Goal: Task Accomplishment & Management: Manage account settings

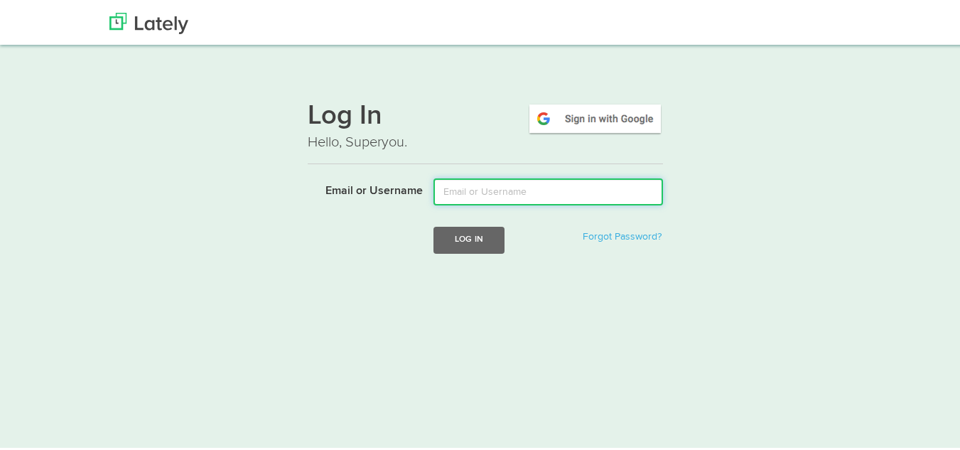
click at [479, 193] on input "Email or Username" at bounding box center [549, 189] width 230 height 27
type input "[EMAIL_ADDRESS][DOMAIN_NAME]"
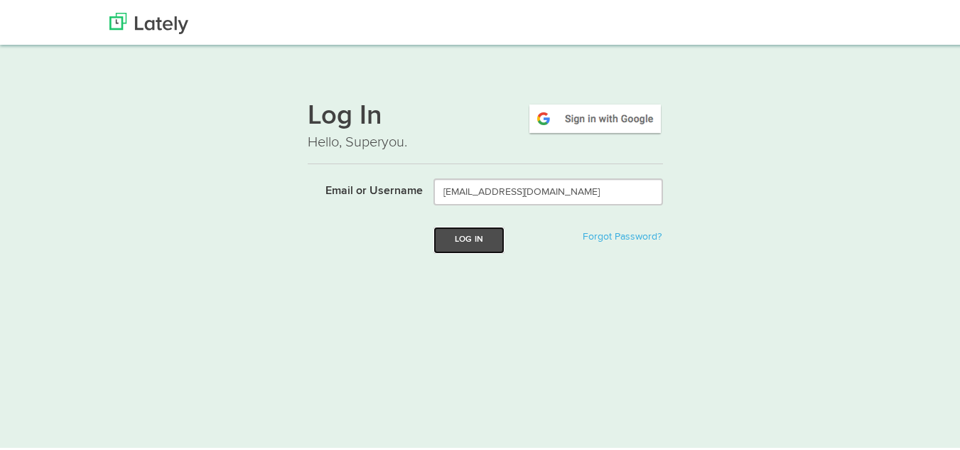
click at [467, 235] on button "Log In" at bounding box center [469, 238] width 71 height 26
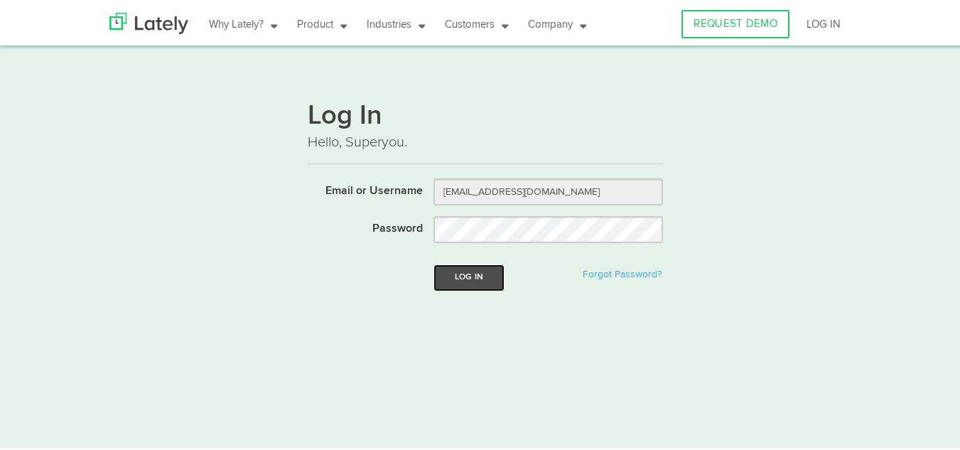
click at [459, 271] on button "Log In" at bounding box center [469, 275] width 71 height 26
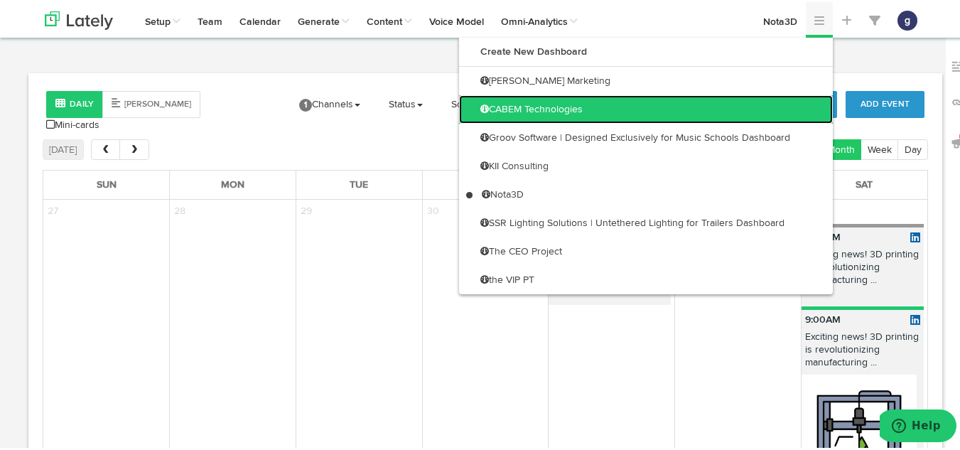
click at [616, 104] on link "CABEM Technologies" at bounding box center [646, 107] width 374 height 28
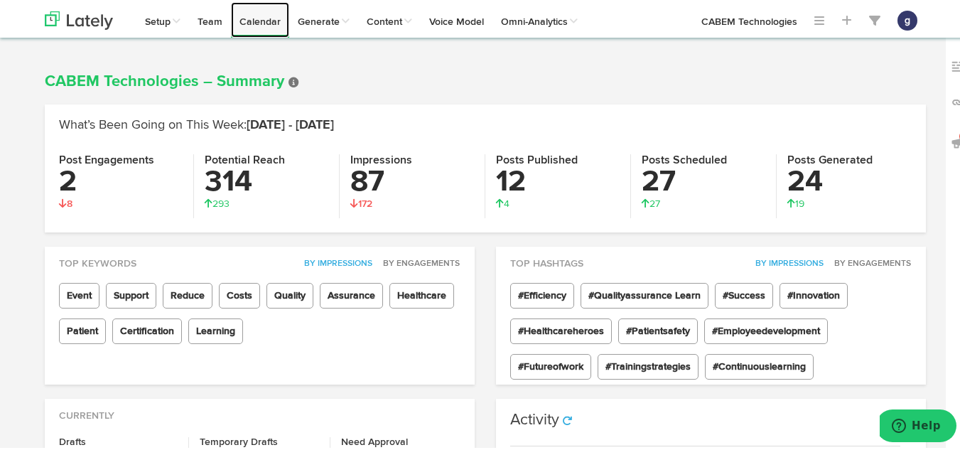
click at [273, 18] on link "Calendar" at bounding box center [260, 18] width 58 height 36
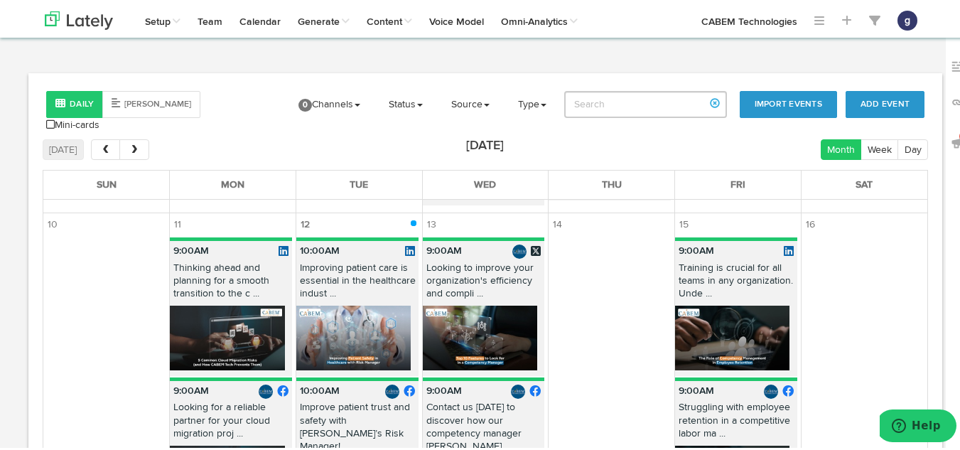
scroll to position [943, 0]
click at [220, 328] on img at bounding box center [227, 335] width 114 height 65
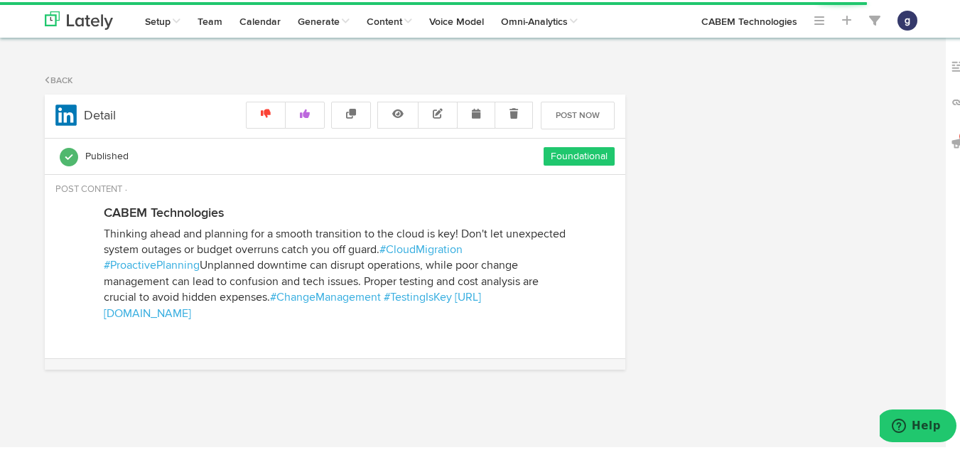
radio input "true"
select select "9"
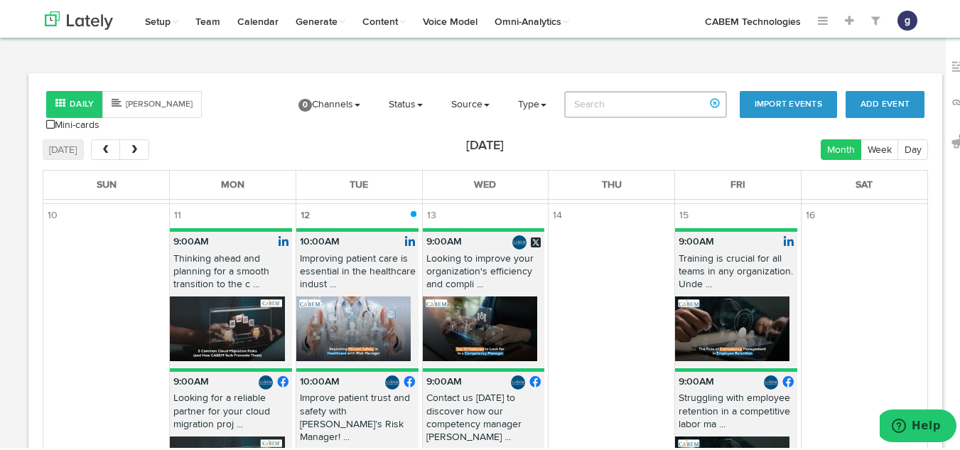
scroll to position [952, 0]
click at [366, 294] on img at bounding box center [353, 326] width 114 height 65
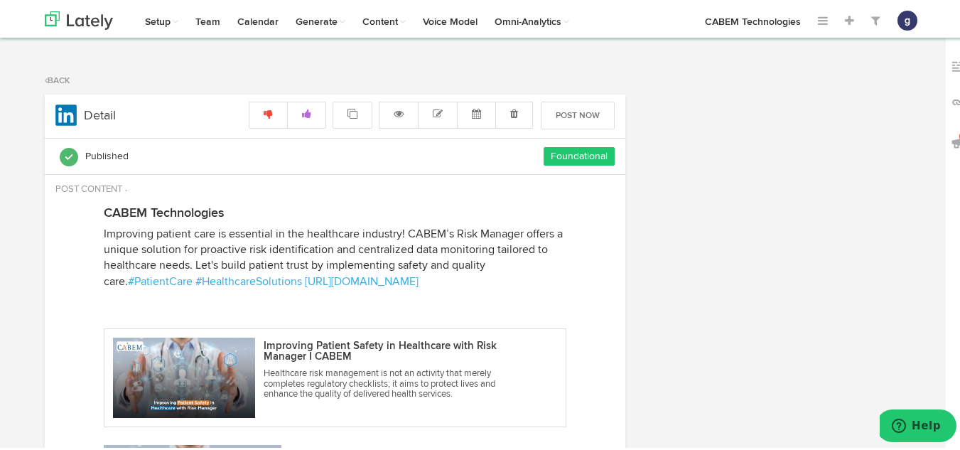
select select "10"
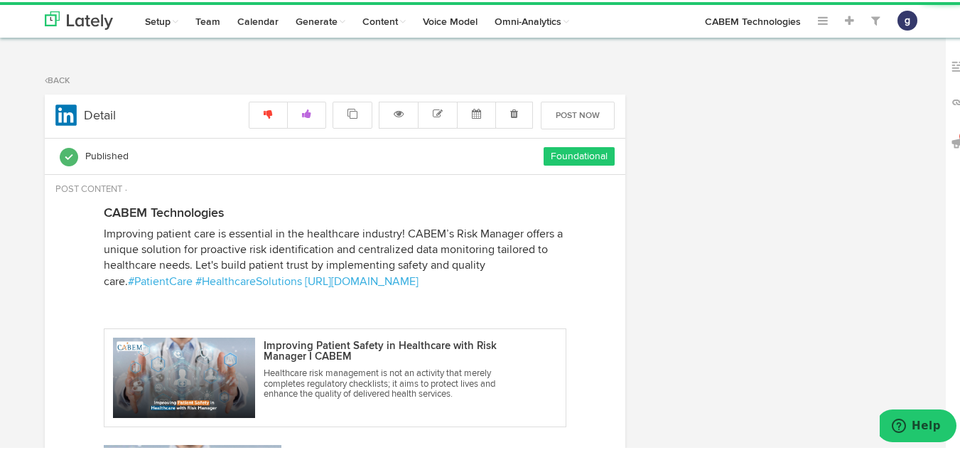
radio input "true"
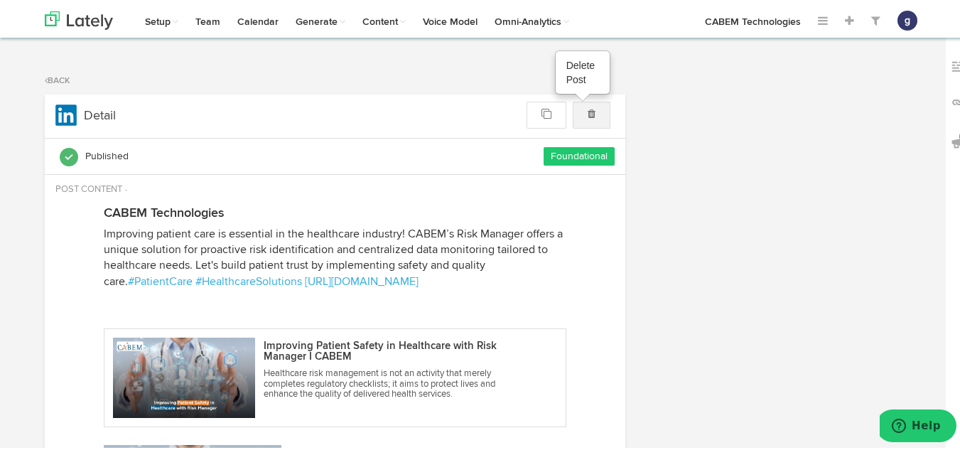
click at [591, 114] on link at bounding box center [592, 113] width 38 height 27
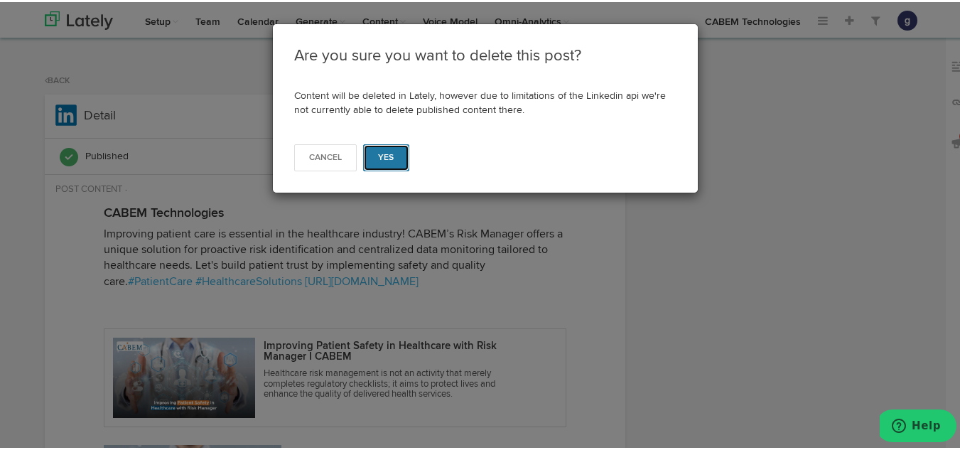
click at [383, 152] on span "Yes" at bounding box center [386, 155] width 16 height 9
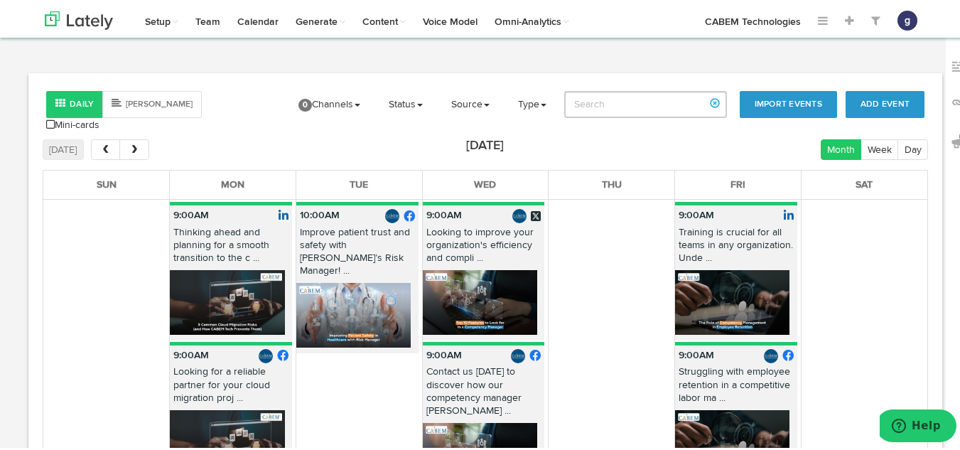
scroll to position [979, 0]
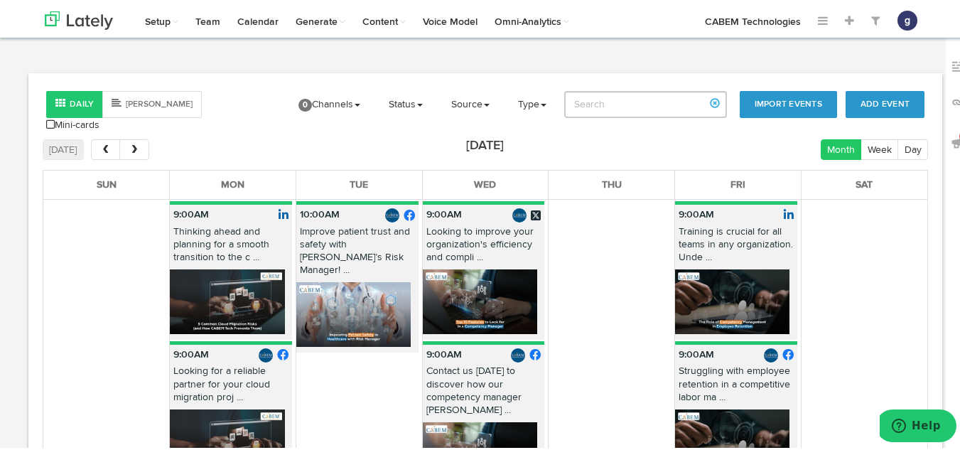
click at [345, 280] on img at bounding box center [353, 312] width 114 height 65
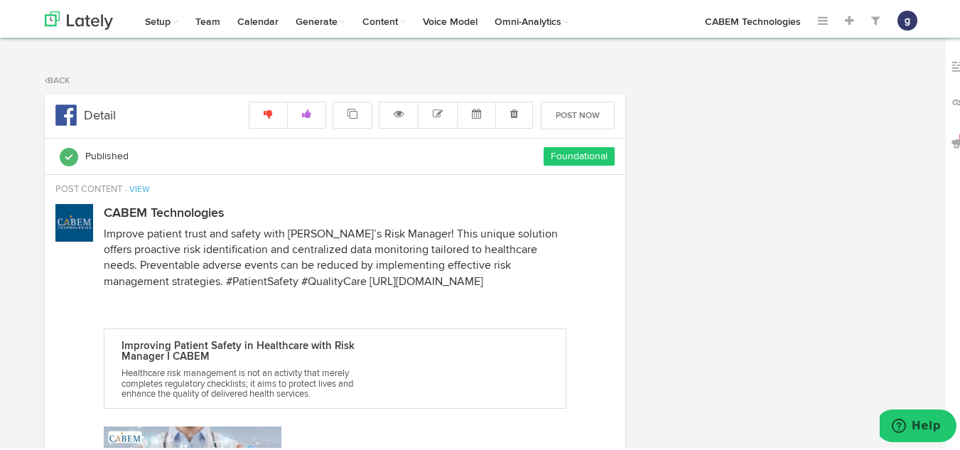
radio input "true"
select select "10"
click at [594, 112] on link at bounding box center [592, 113] width 38 height 27
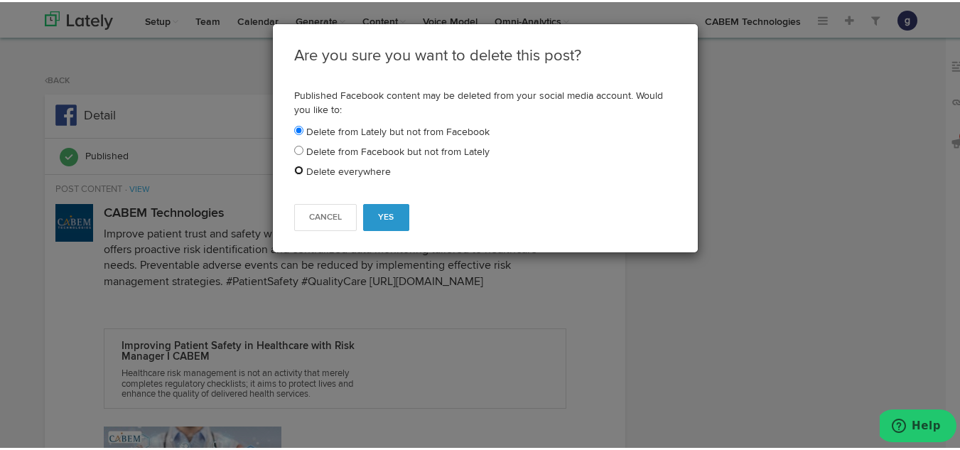
click at [294, 166] on input "radio" at bounding box center [298, 167] width 9 height 9
radio input "true"
radio input "false"
click at [378, 211] on span "Yes" at bounding box center [386, 215] width 16 height 9
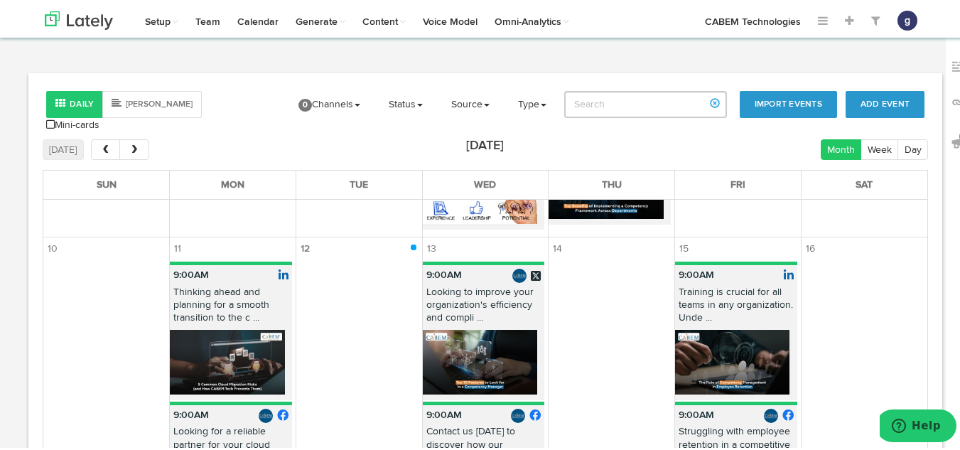
scroll to position [918, 0]
click at [469, 302] on p "Looking to improve your organization's efficiency and compli ..." at bounding box center [484, 306] width 122 height 45
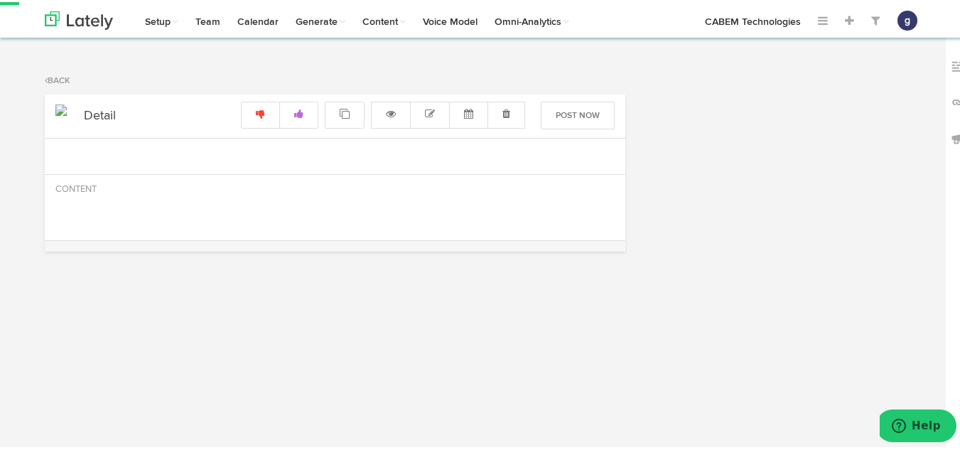
select select "9"
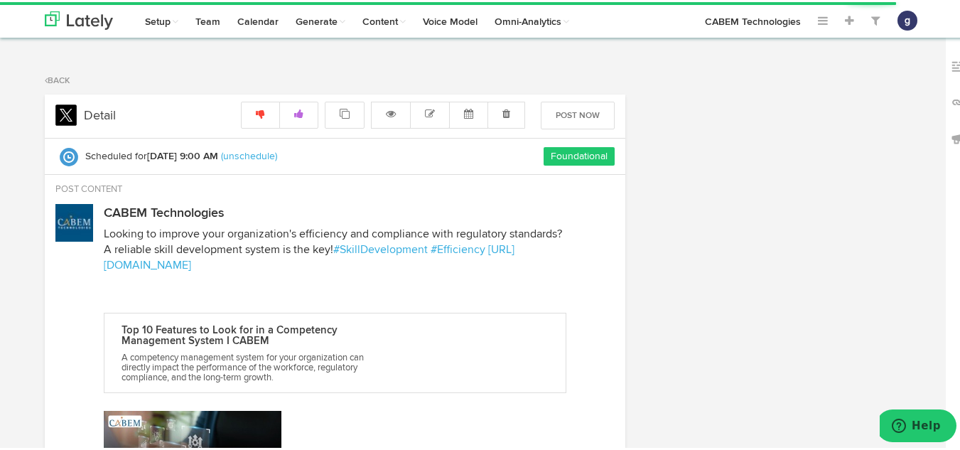
radio input "true"
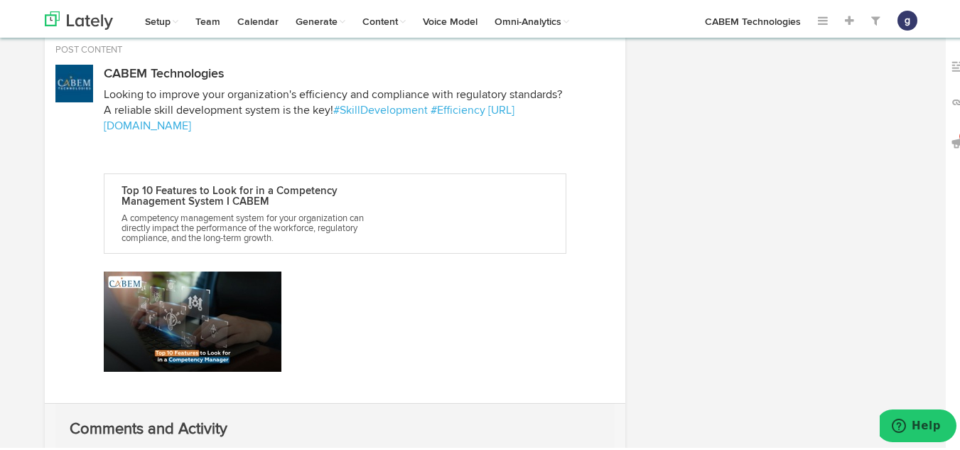
scroll to position [140, 0]
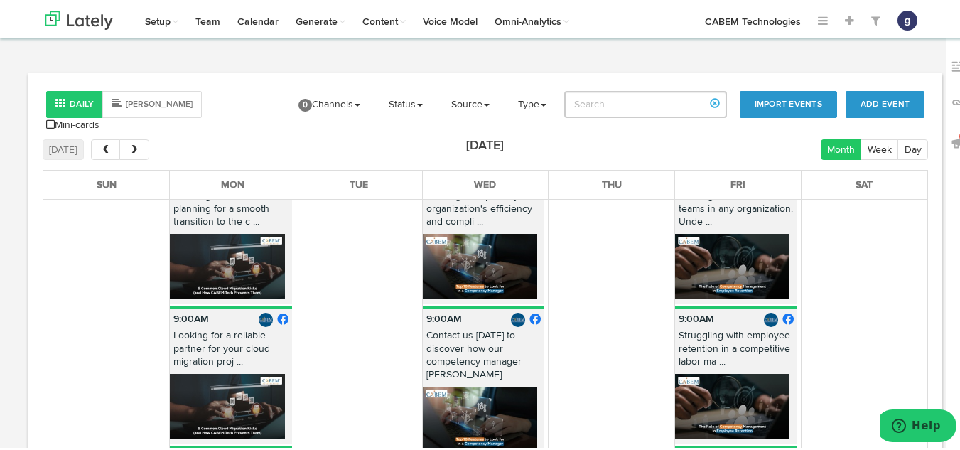
scroll to position [1014, 0]
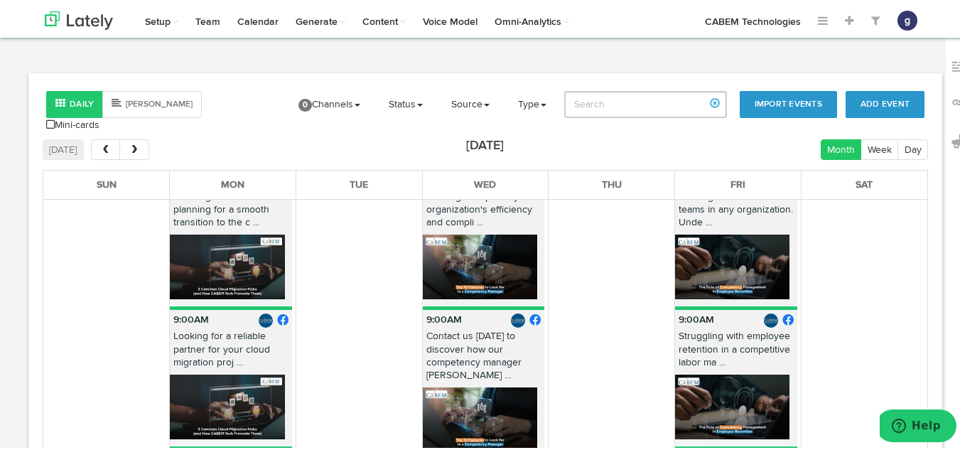
click at [717, 262] on img at bounding box center [732, 264] width 114 height 65
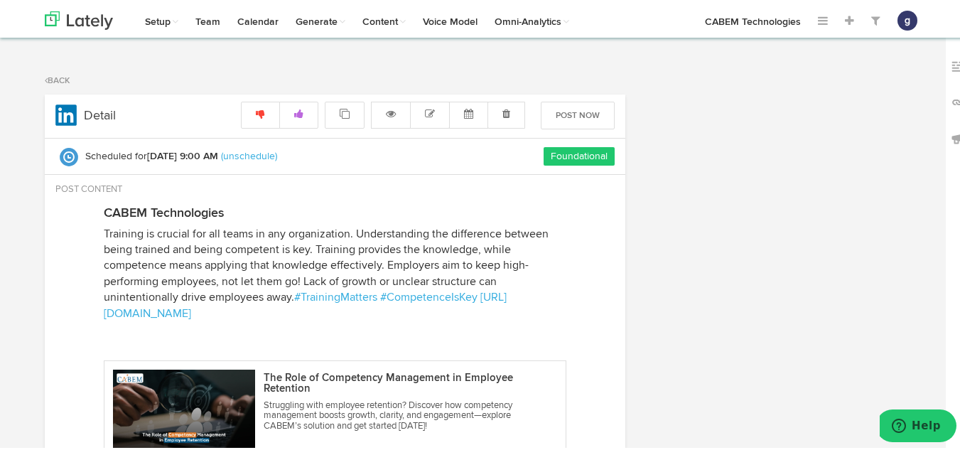
select select "9"
radio input "true"
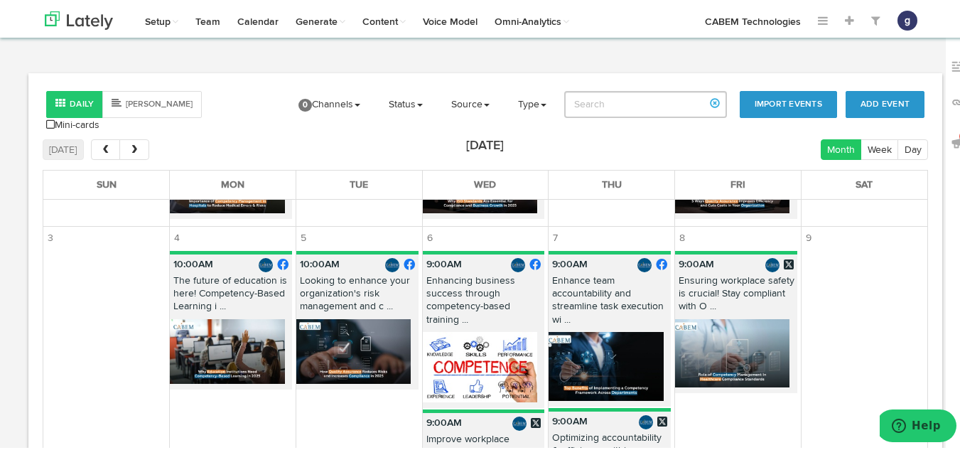
scroll to position [367, 0]
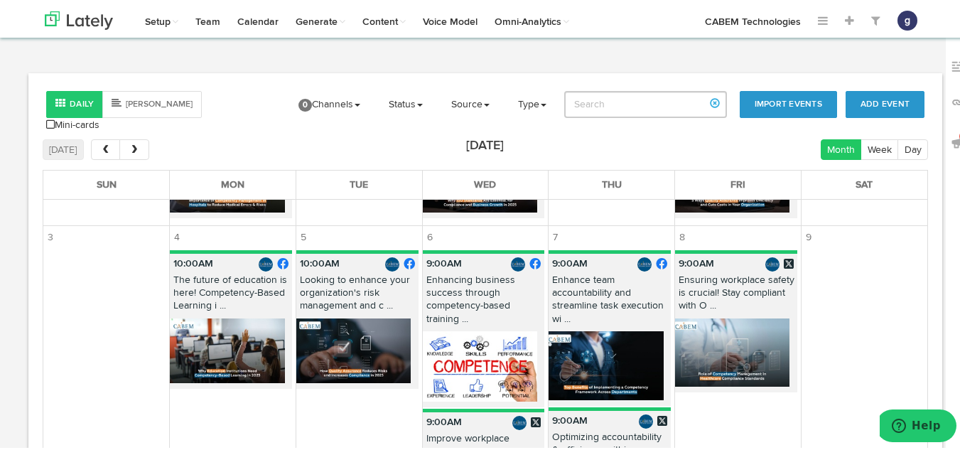
click at [336, 339] on img at bounding box center [353, 348] width 114 height 65
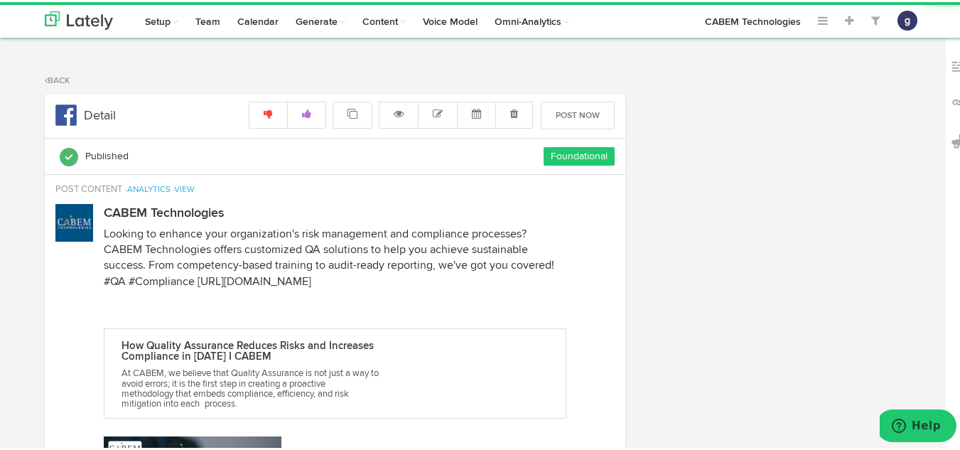
radio input "true"
select select "10"
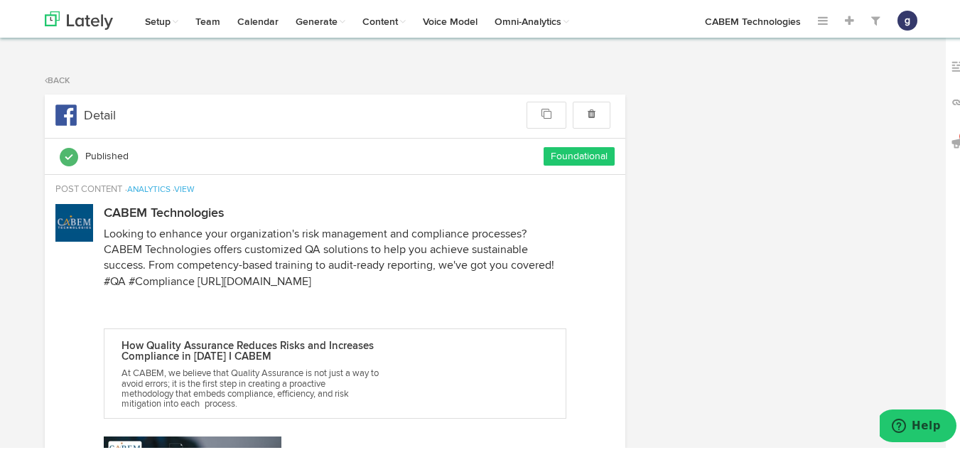
scroll to position [220, 0]
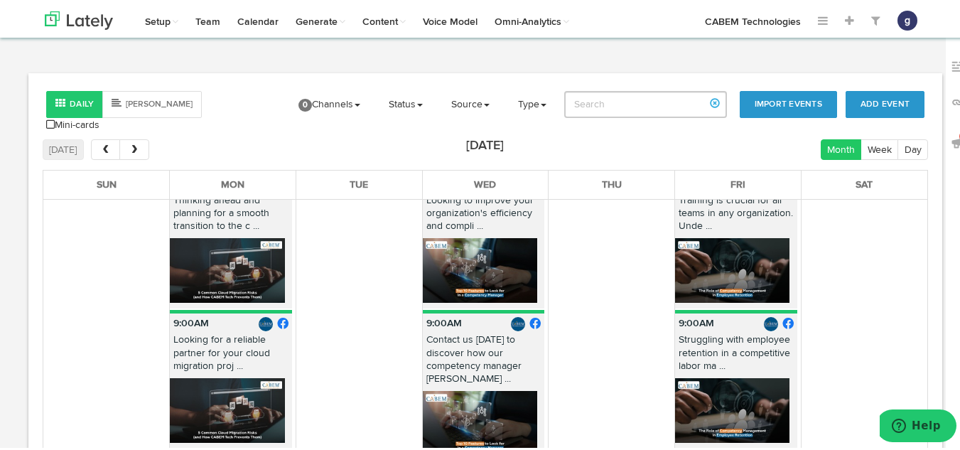
scroll to position [1016, 0]
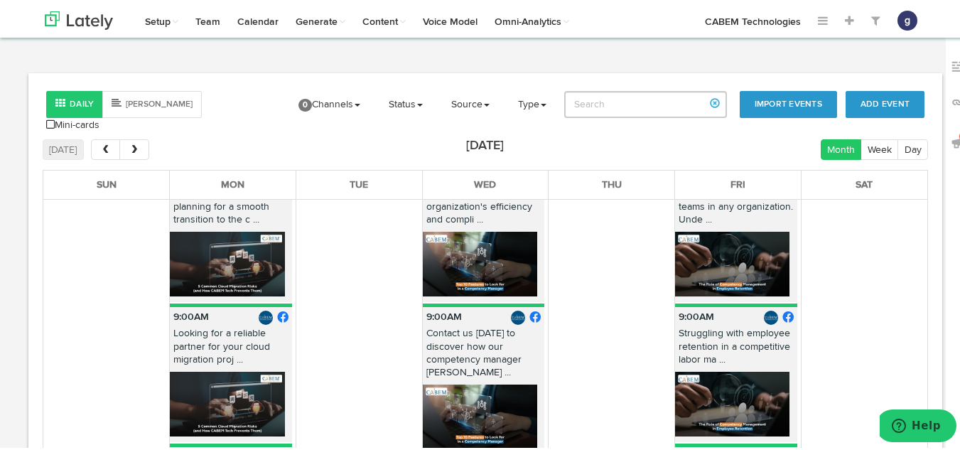
click at [716, 230] on img at bounding box center [732, 262] width 114 height 65
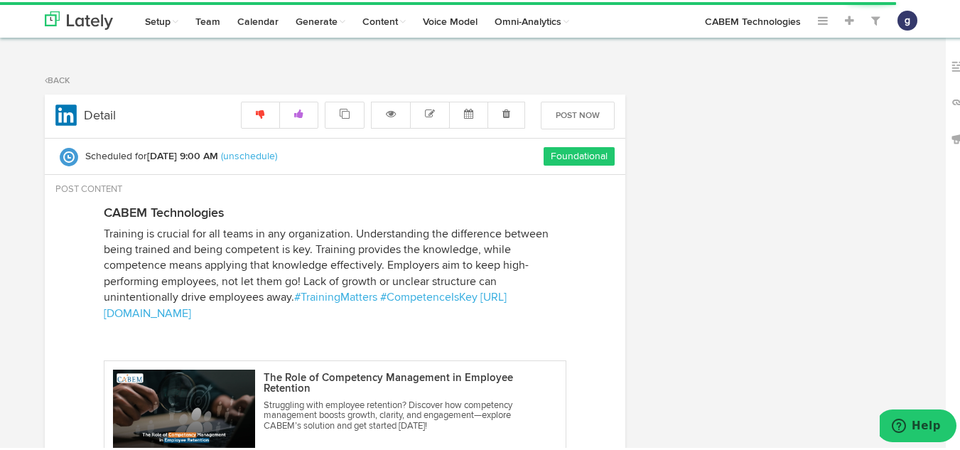
radio input "true"
select select "9"
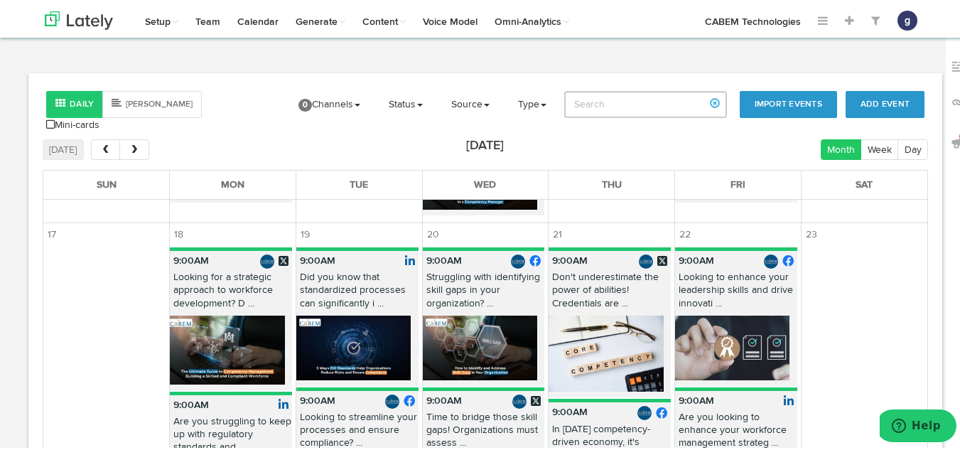
scroll to position [1395, 0]
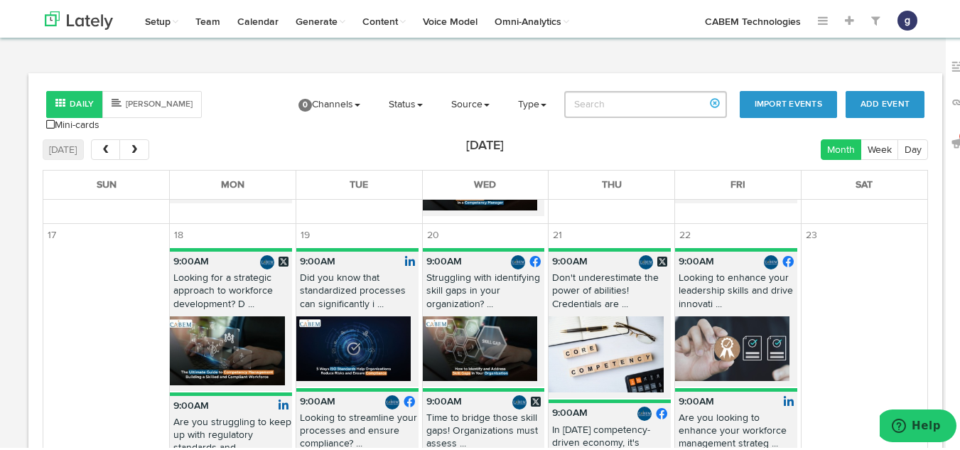
click at [224, 285] on p "Looking for a strategic approach to workforce development? D ..." at bounding box center [231, 291] width 122 height 45
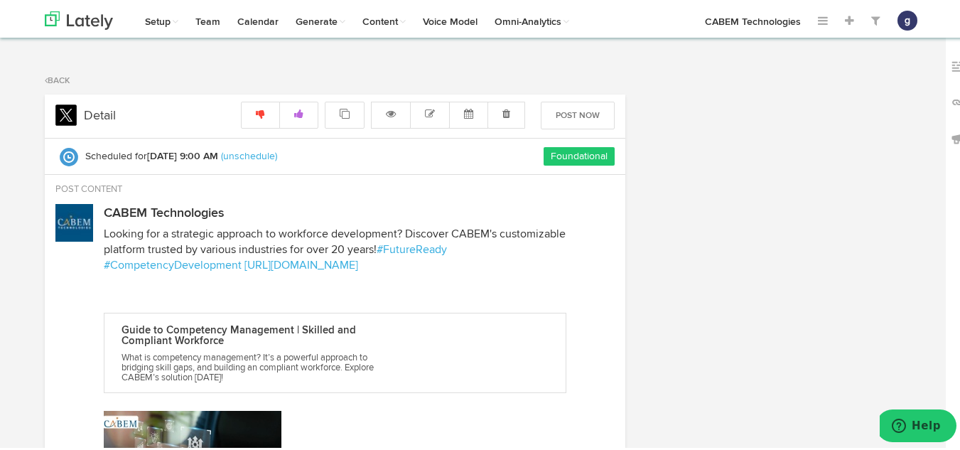
radio input "true"
select select "9"
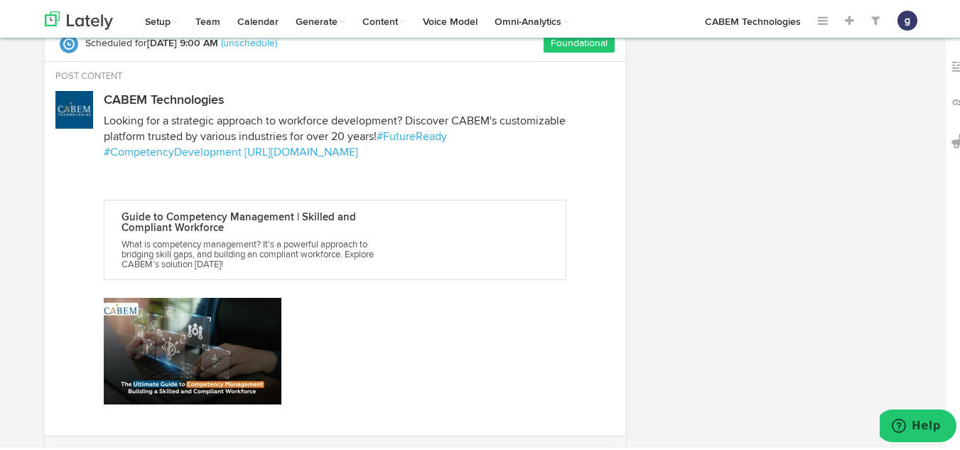
scroll to position [112, 0]
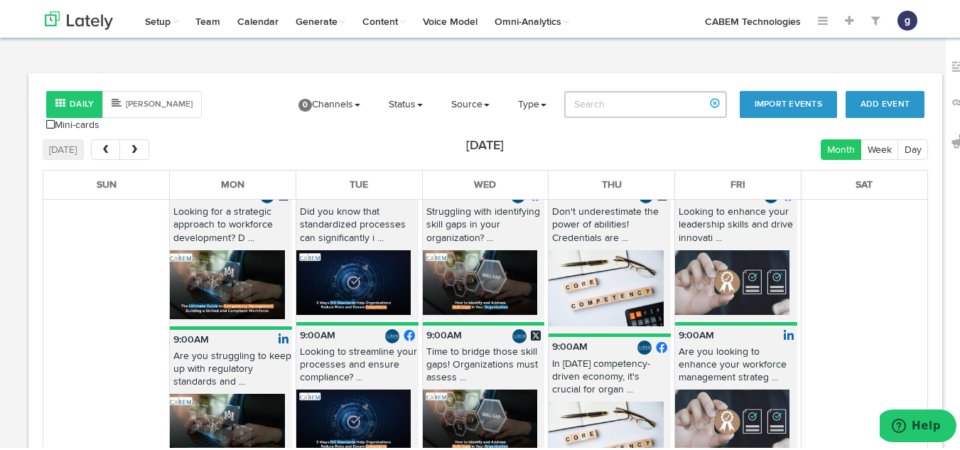
scroll to position [1461, 0]
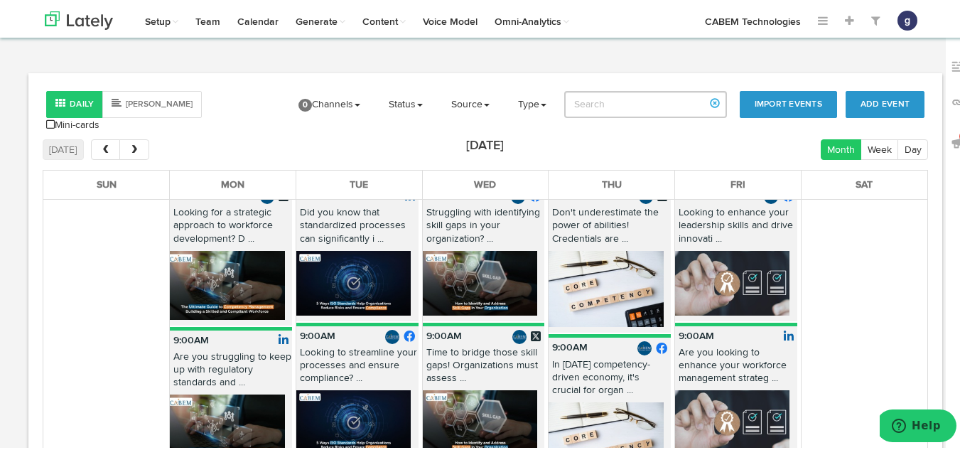
click at [358, 262] on img at bounding box center [353, 281] width 114 height 65
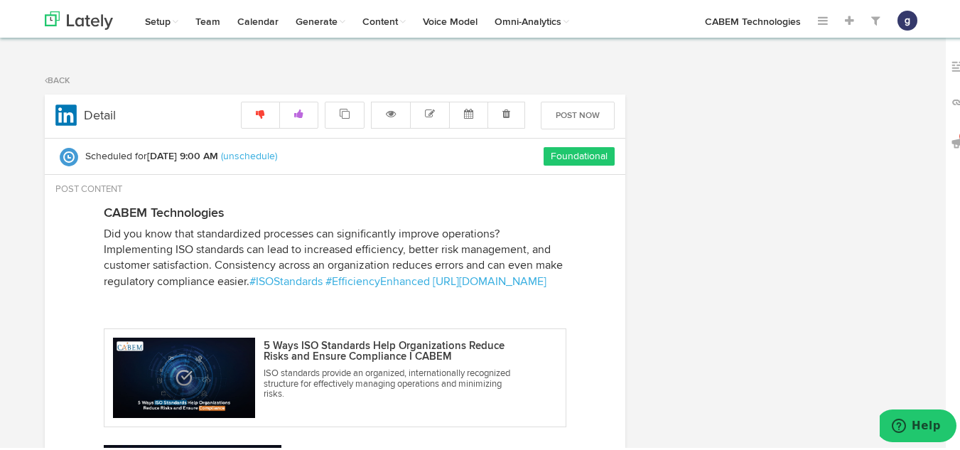
radio input "true"
select select "9"
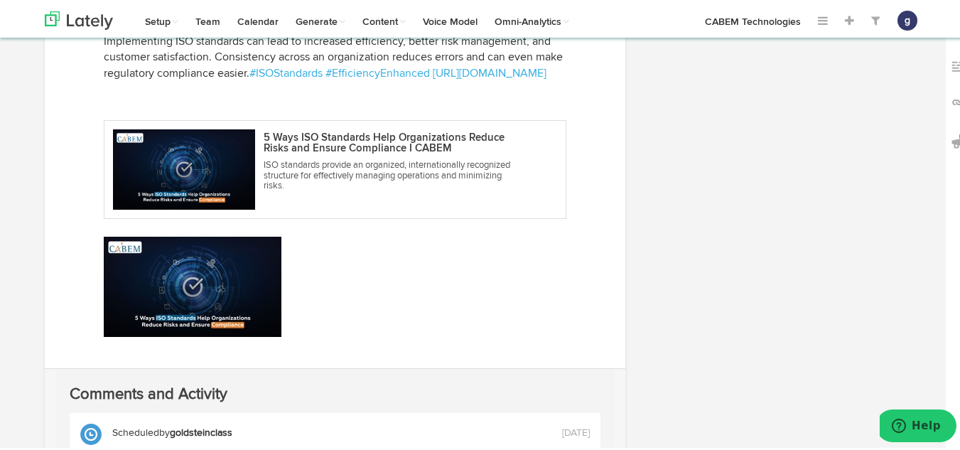
scroll to position [209, 0]
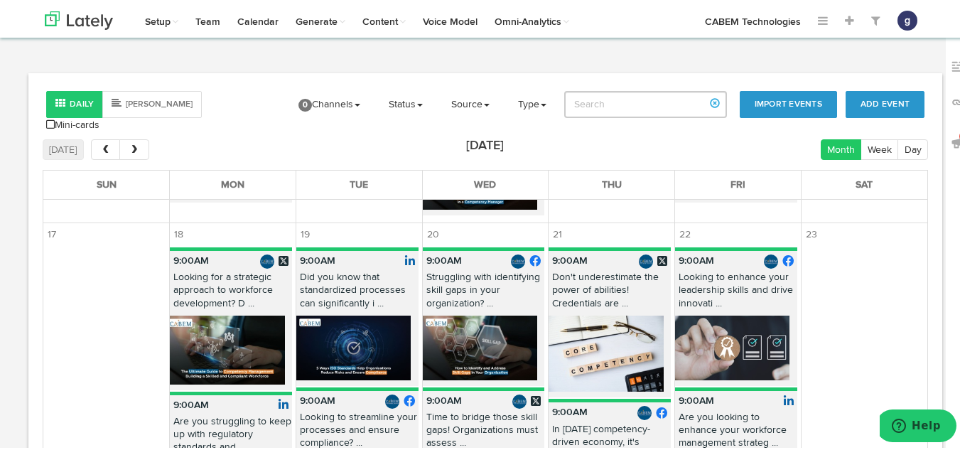
scroll to position [1395, 0]
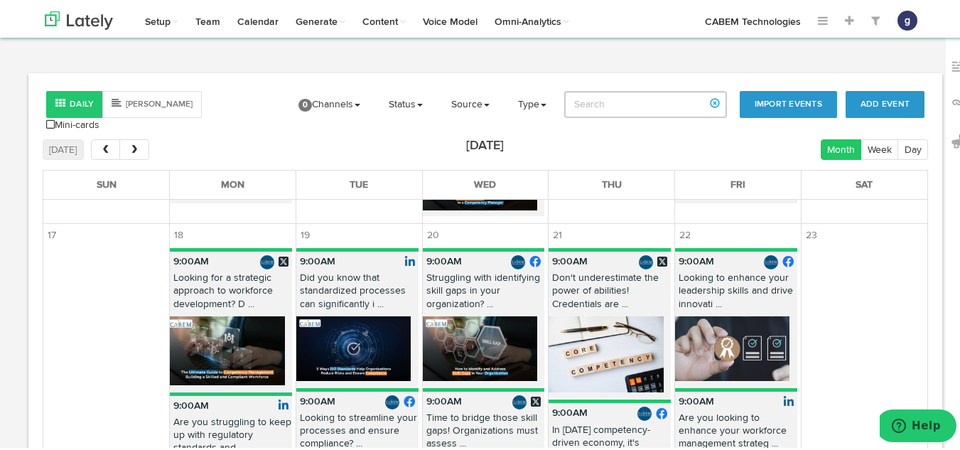
click at [469, 323] on img at bounding box center [480, 346] width 114 height 65
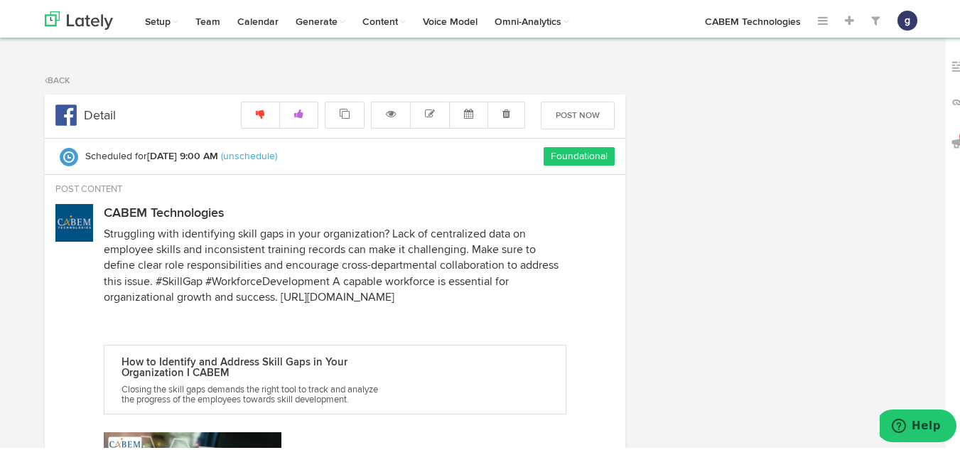
radio input "true"
select select "9"
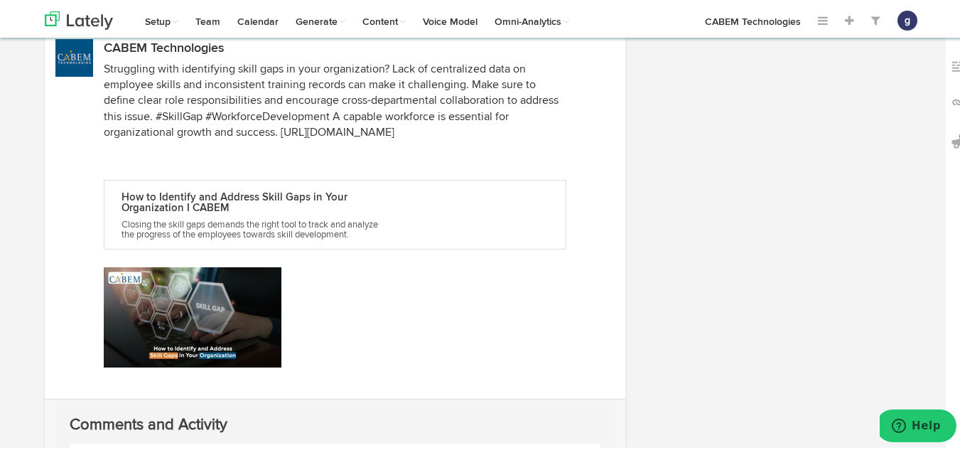
scroll to position [87, 0]
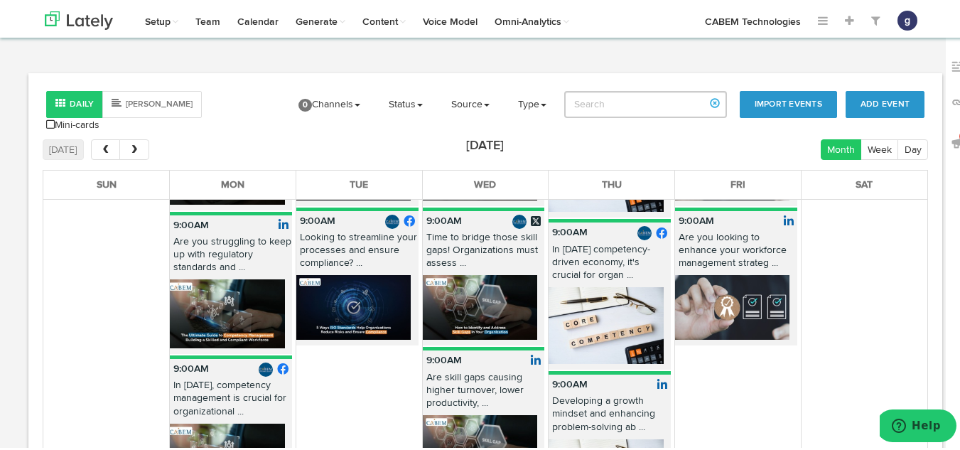
scroll to position [1577, 0]
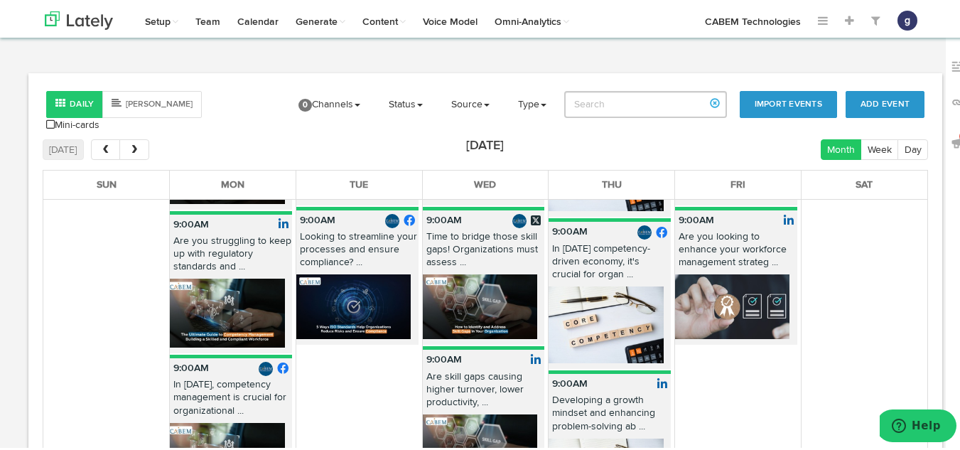
click at [601, 284] on img at bounding box center [606, 322] width 114 height 77
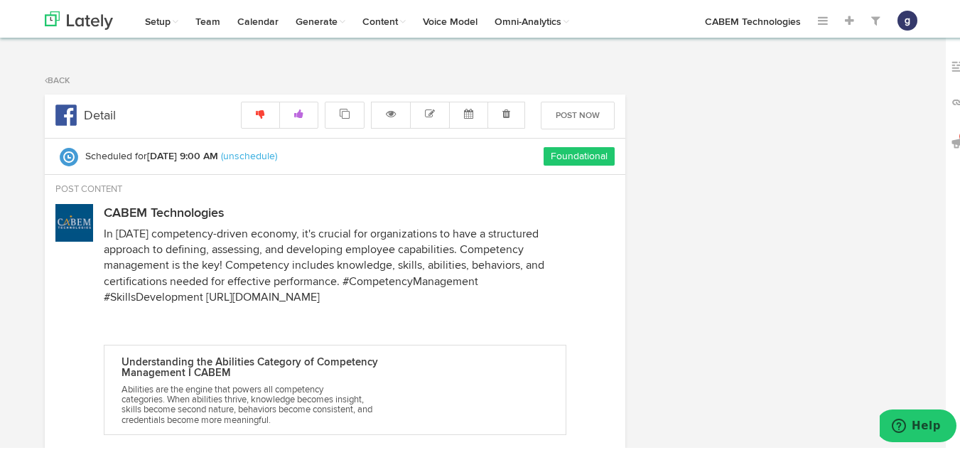
radio input "true"
select select "9"
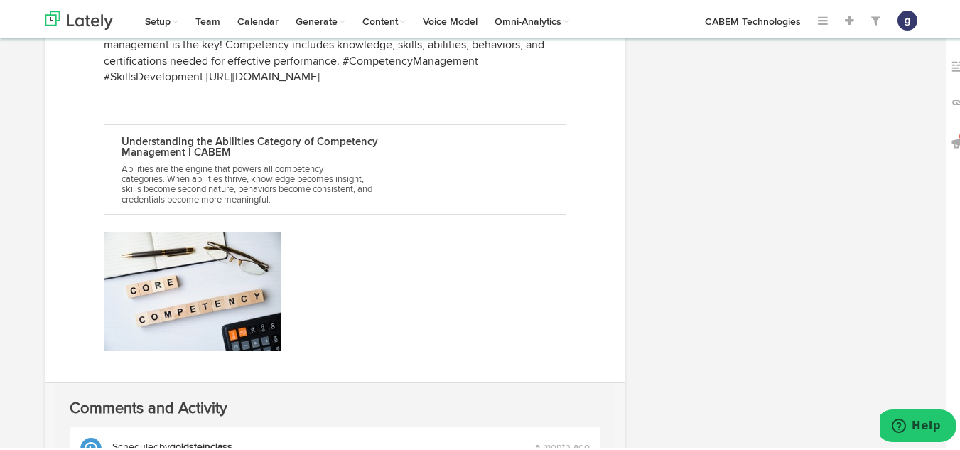
scroll to position [220, 0]
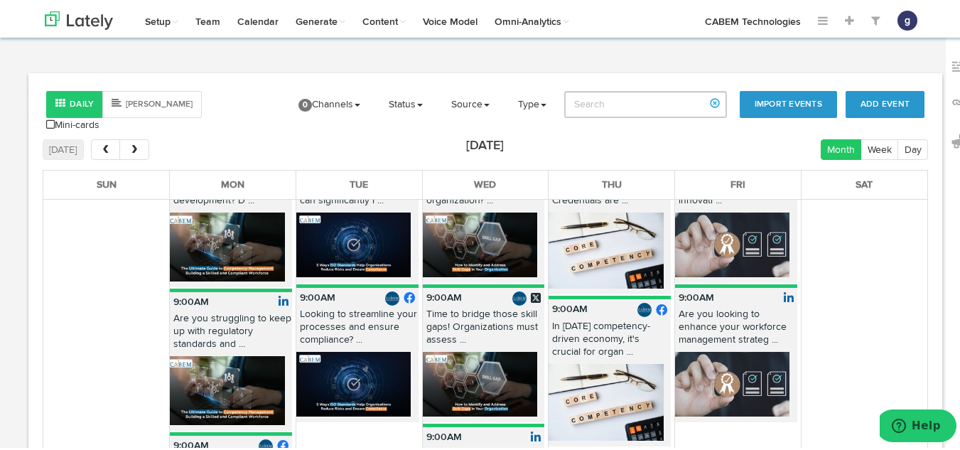
scroll to position [1501, 0]
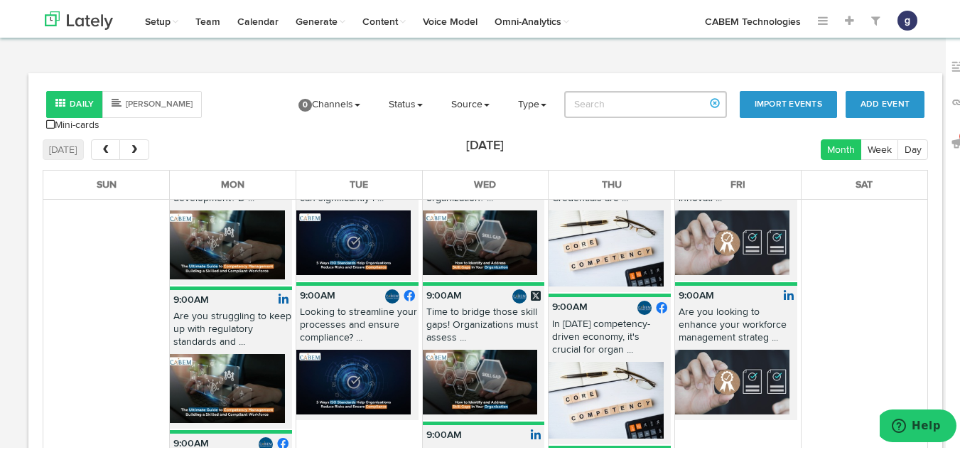
click at [729, 348] on img at bounding box center [732, 380] width 114 height 65
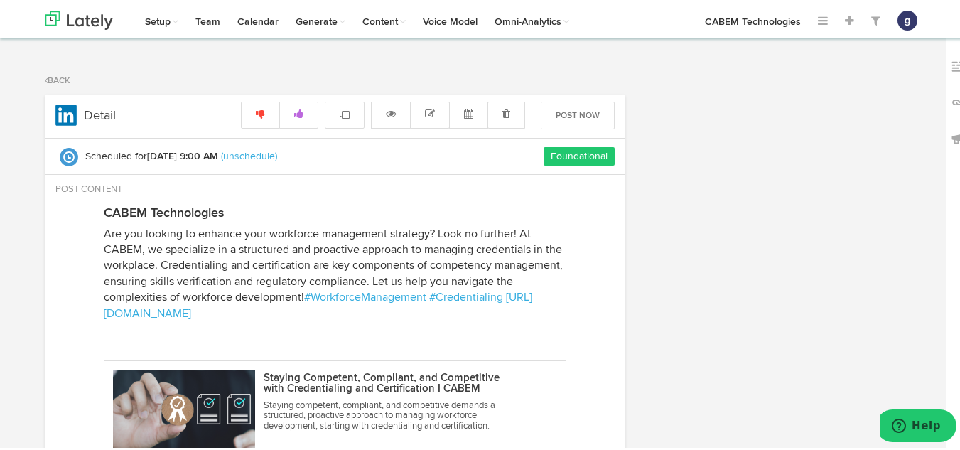
radio input "true"
select select "9"
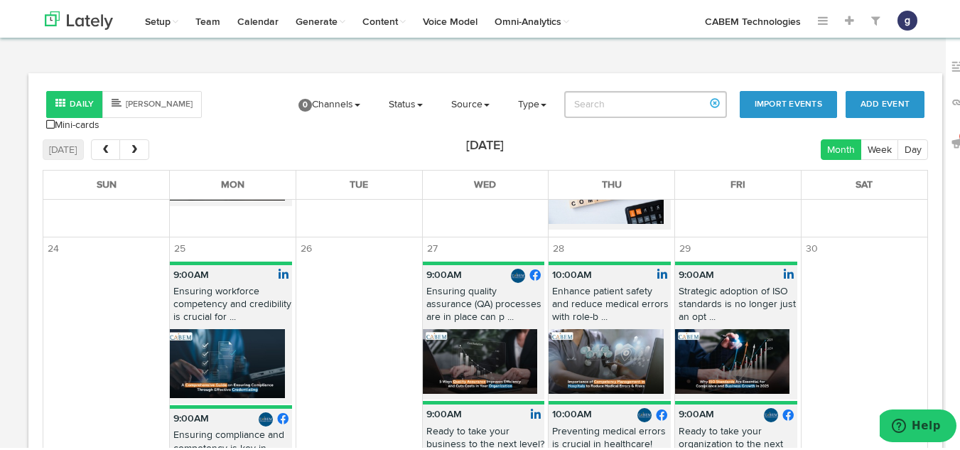
scroll to position [1869, 0]
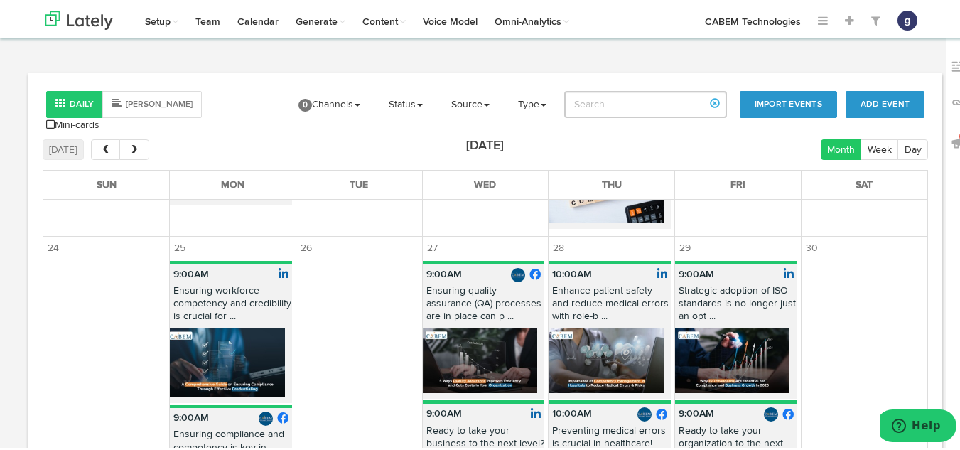
click at [568, 326] on img at bounding box center [606, 358] width 114 height 65
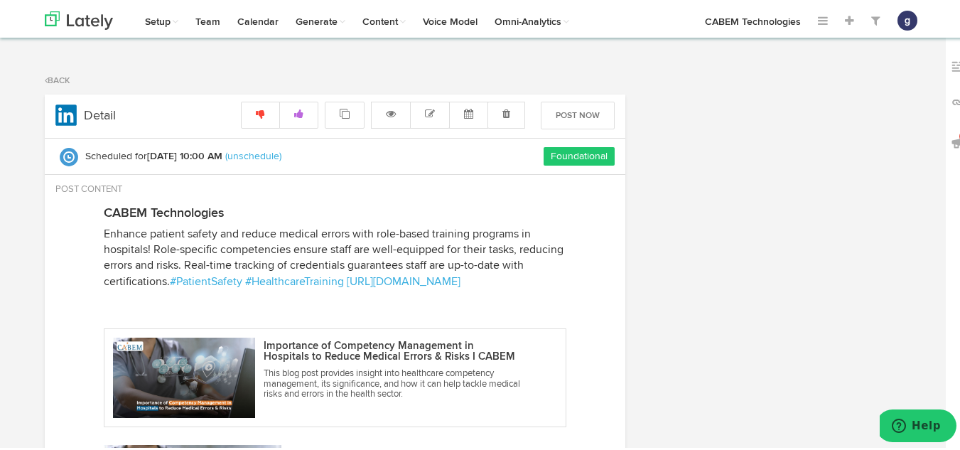
radio input "true"
select select "10"
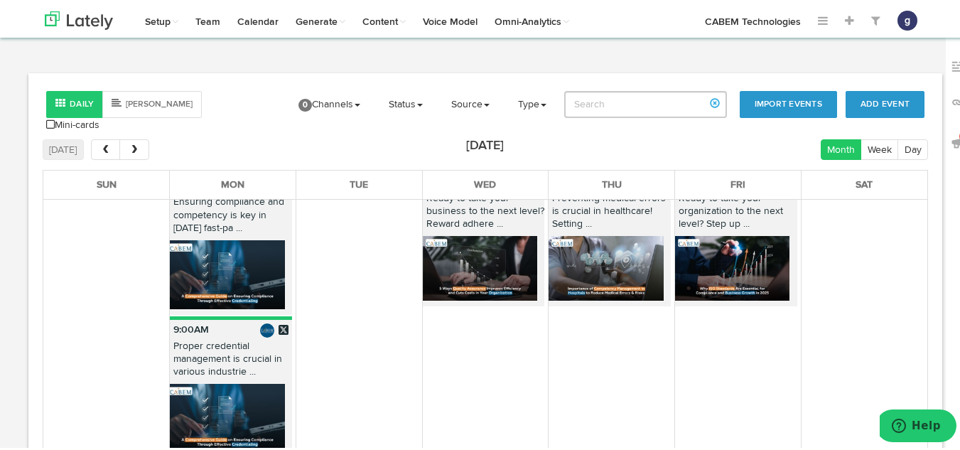
scroll to position [2157, 0]
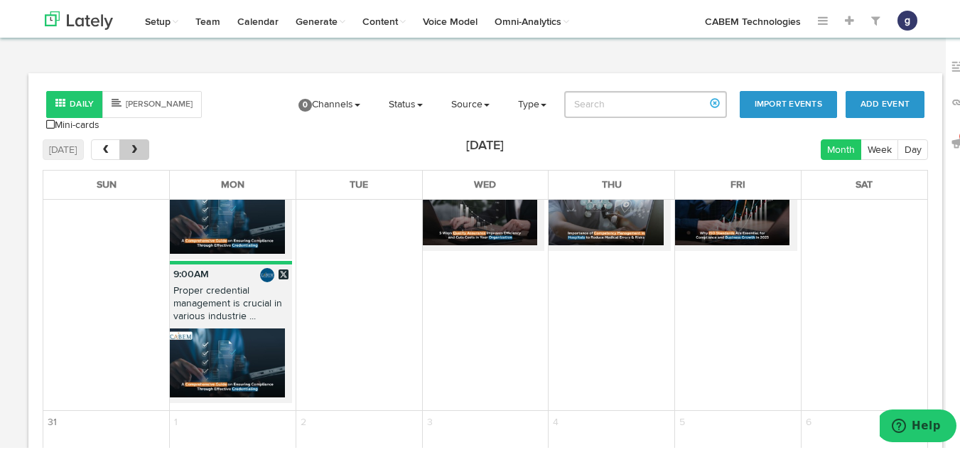
click at [136, 137] on button "next" at bounding box center [133, 147] width 29 height 21
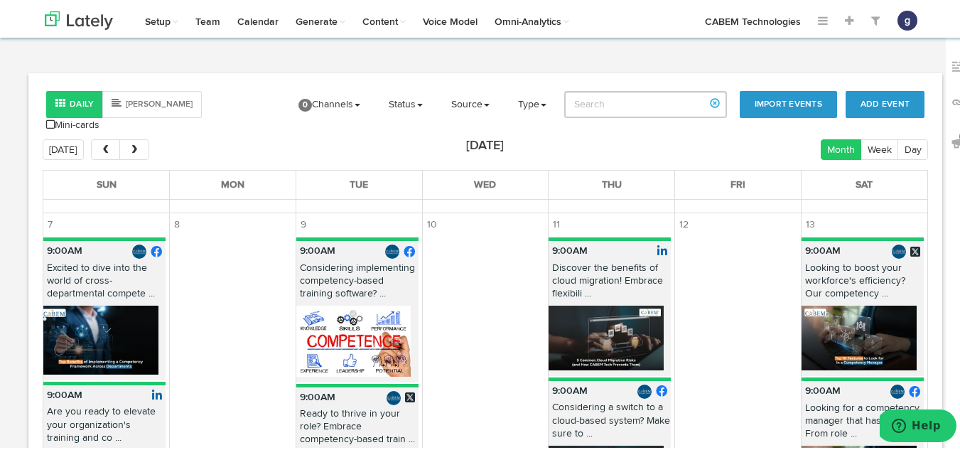
scroll to position [89, 0]
click at [83, 304] on img at bounding box center [100, 338] width 115 height 69
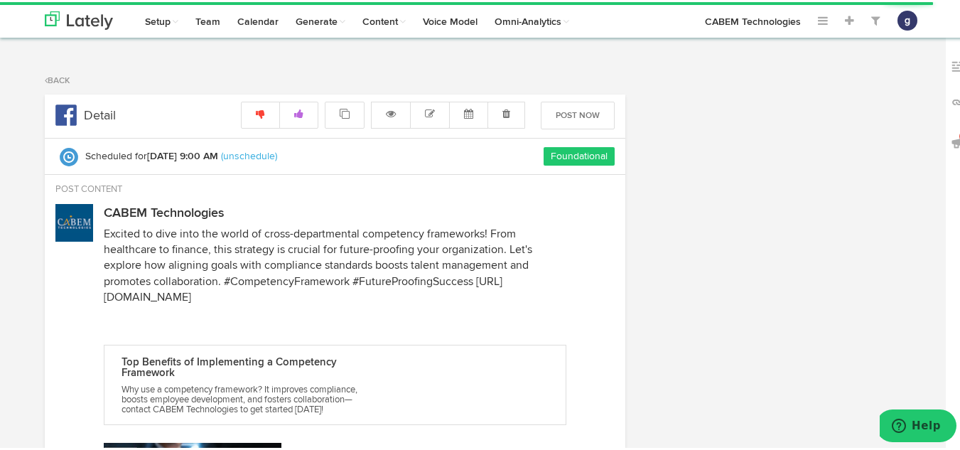
radio input "true"
select select "9"
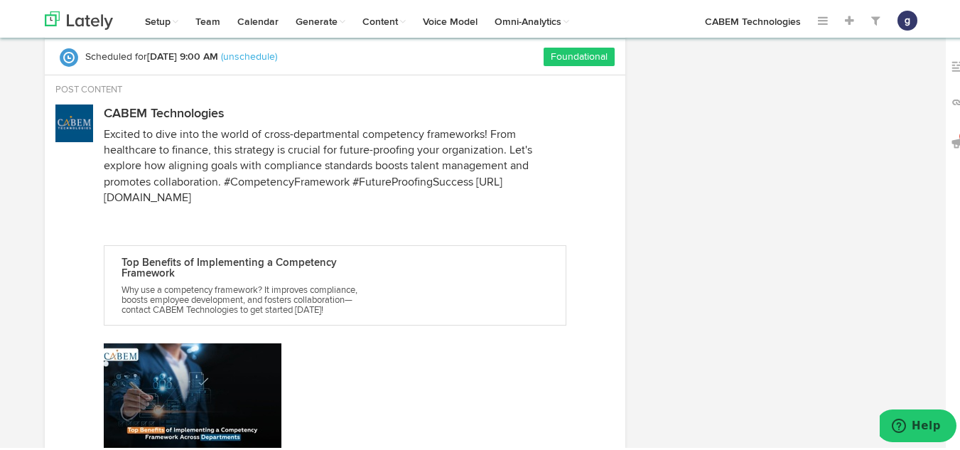
scroll to position [101, 0]
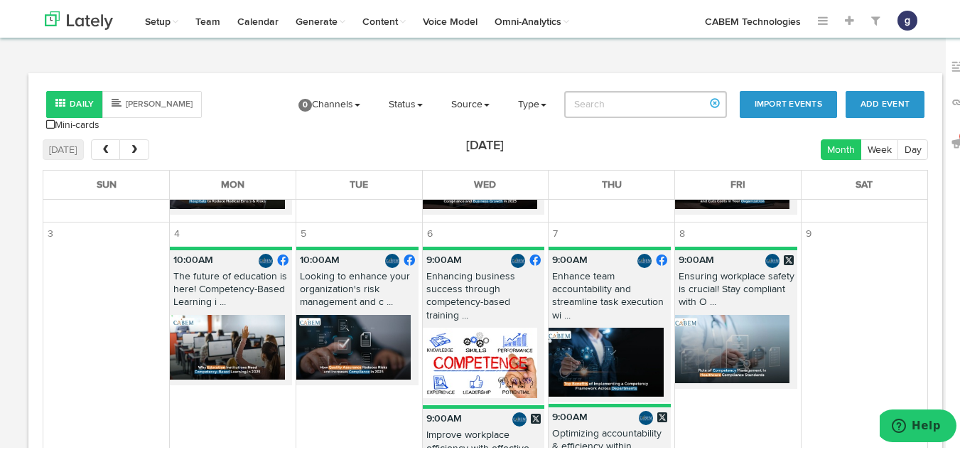
scroll to position [370, 0]
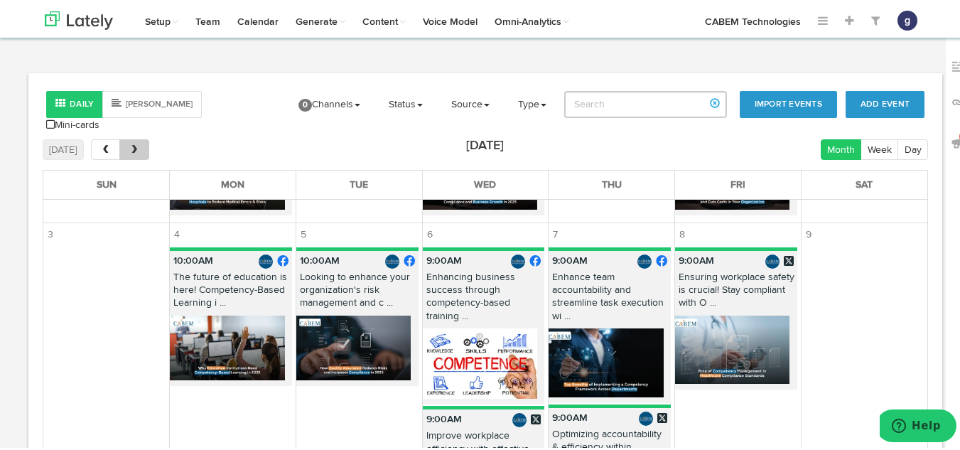
click at [136, 137] on button "next" at bounding box center [133, 147] width 29 height 21
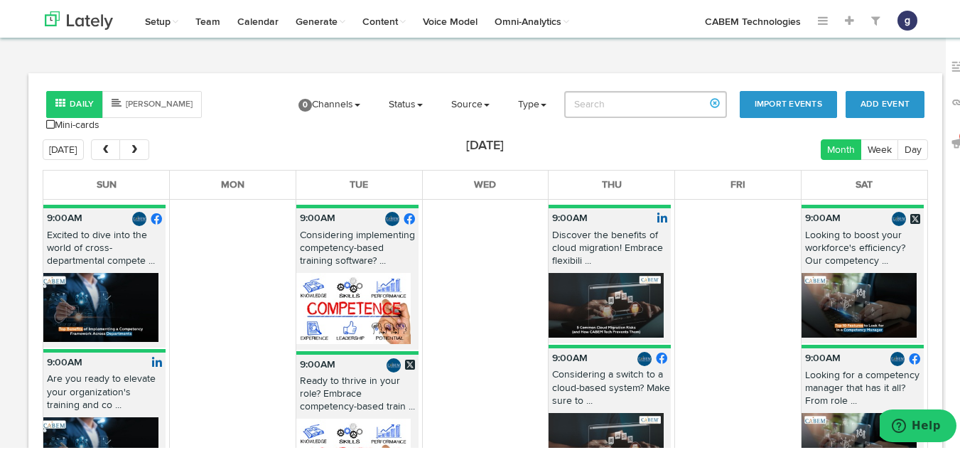
scroll to position [123, 0]
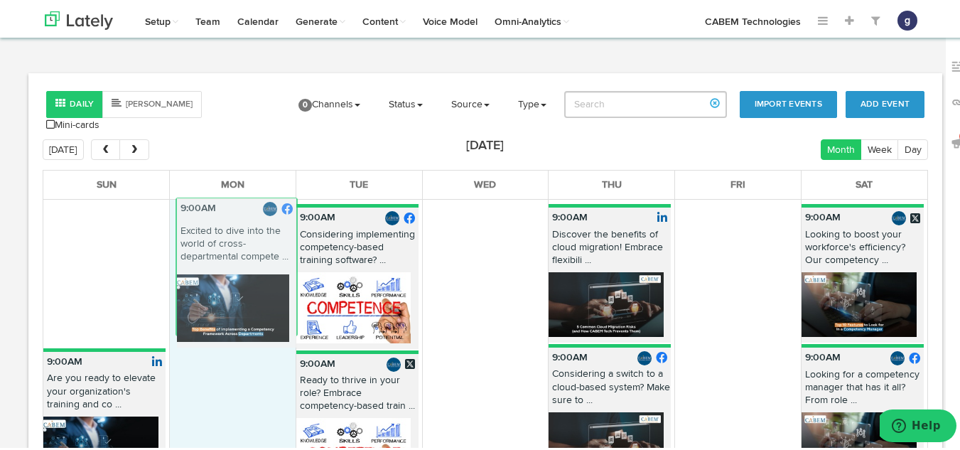
drag, startPoint x: 95, startPoint y: 255, endPoint x: 227, endPoint y: 249, distance: 132.4
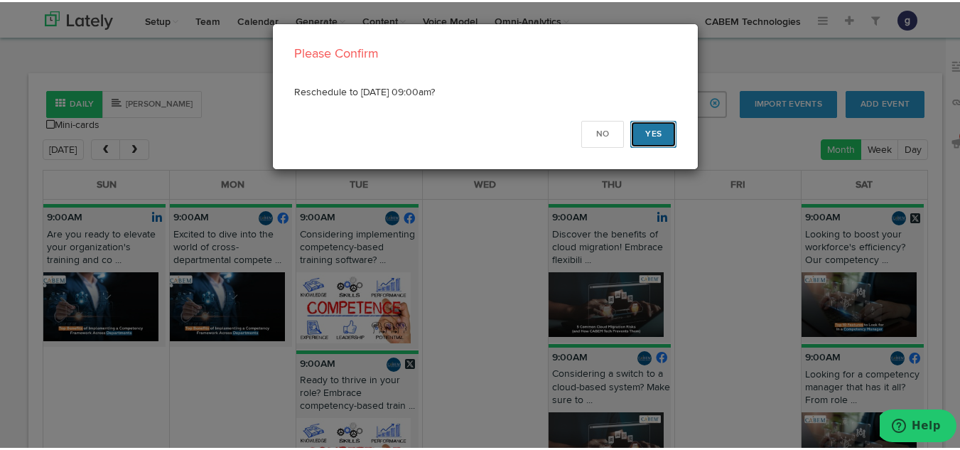
click at [638, 124] on button "Yes" at bounding box center [654, 132] width 46 height 27
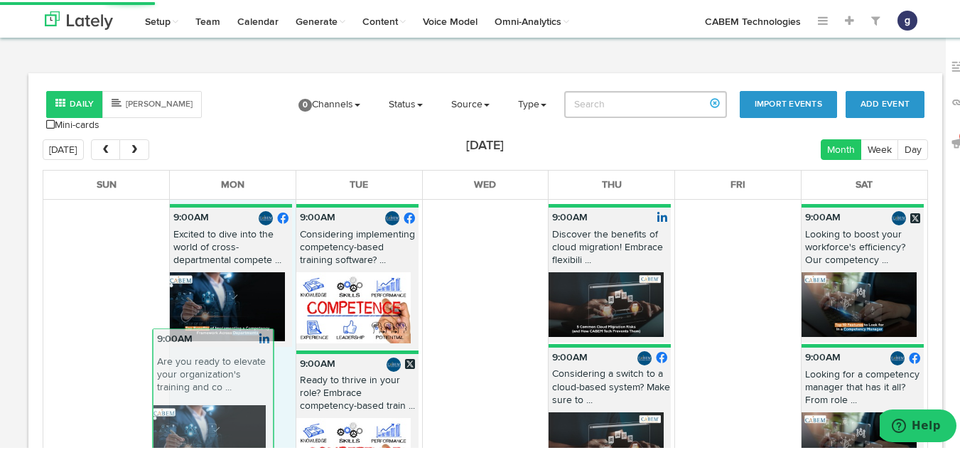
drag, startPoint x: 114, startPoint y: 248, endPoint x: 225, endPoint y: 373, distance: 167.6
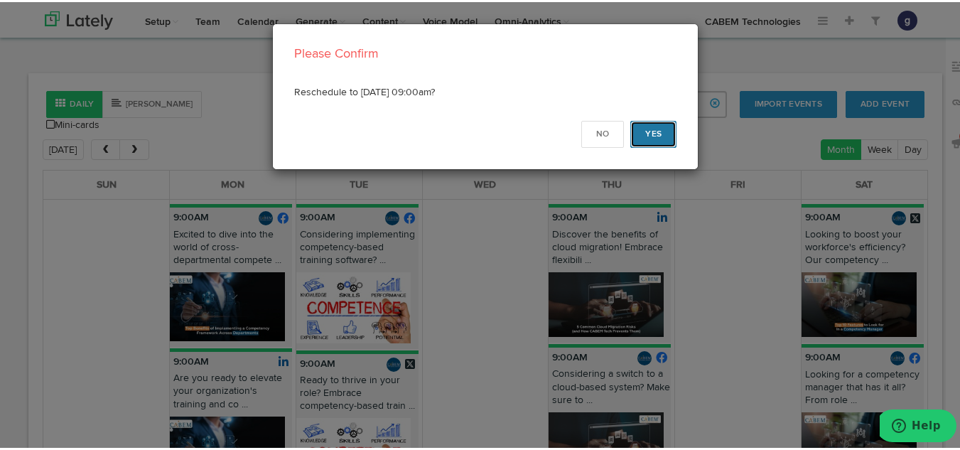
click at [645, 132] on button "Yes" at bounding box center [654, 132] width 46 height 27
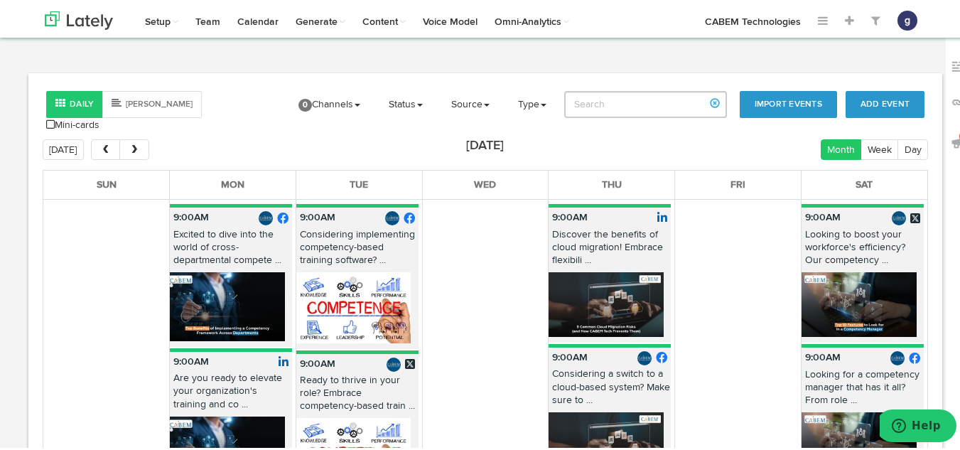
click at [849, 257] on p "Looking to boost your workforce's efficiency? Our competency ..." at bounding box center [863, 248] width 122 height 45
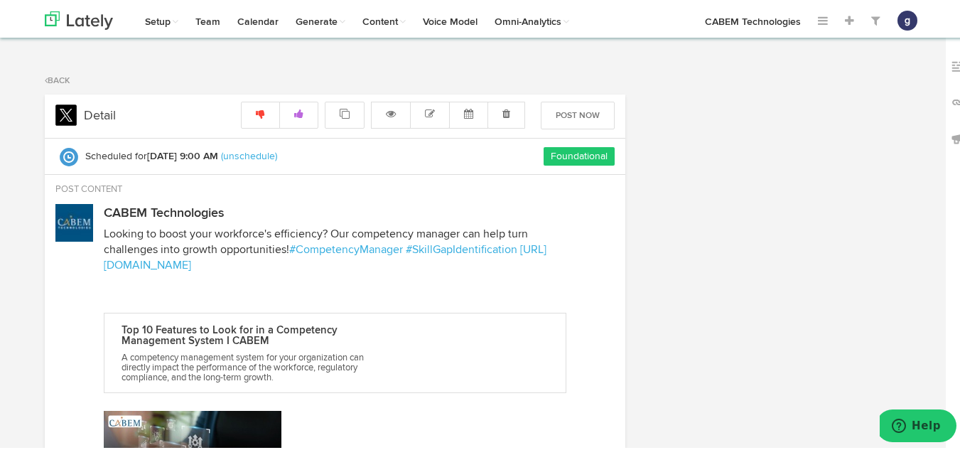
radio input "true"
select select "9"
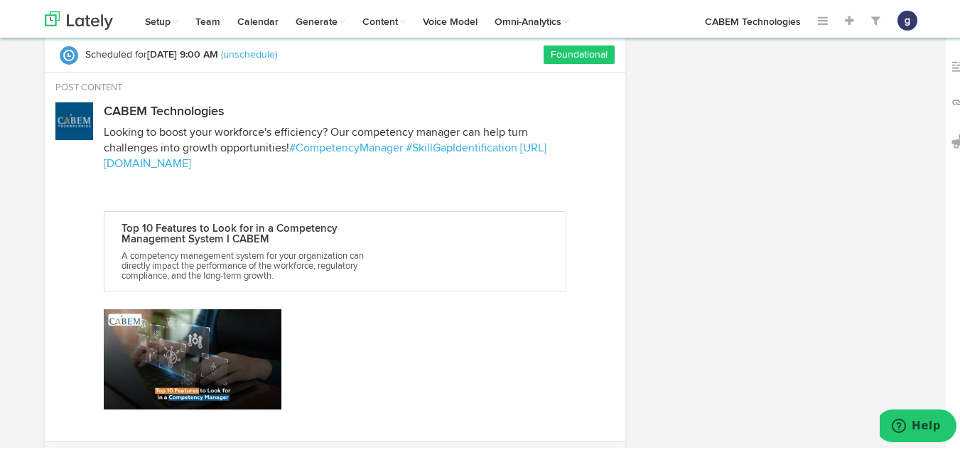
scroll to position [104, 0]
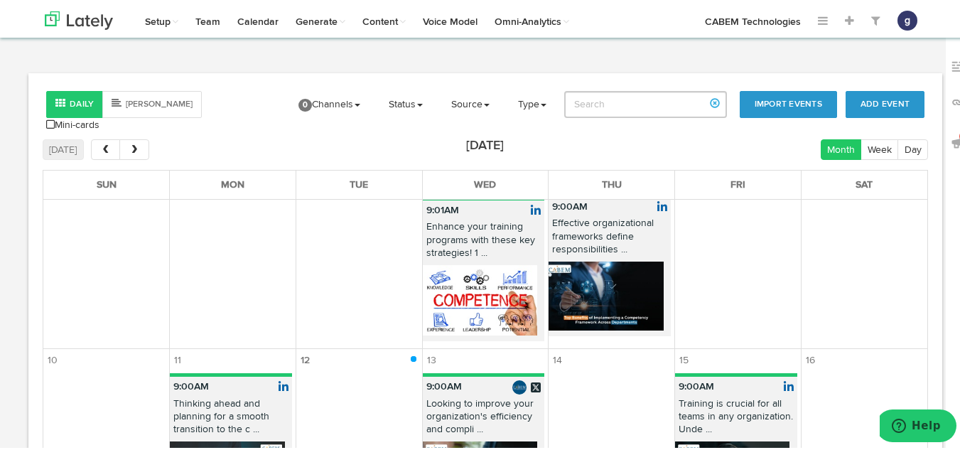
scroll to position [1065, 0]
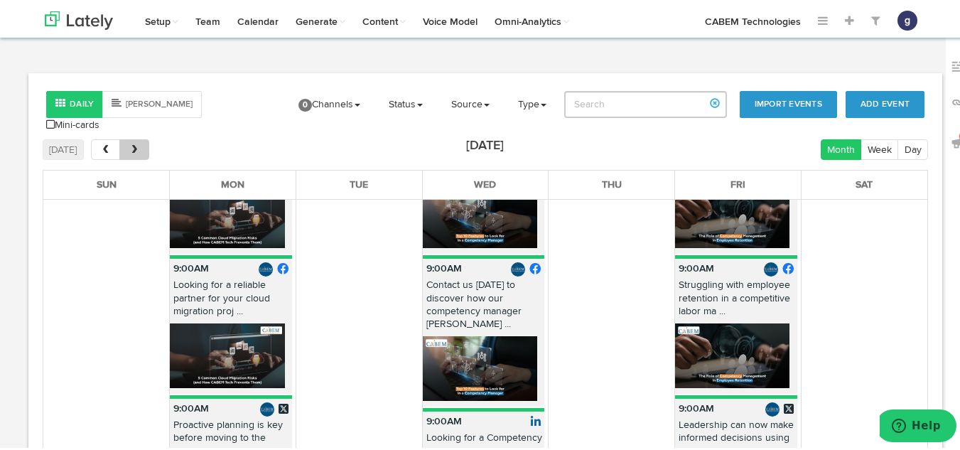
click at [132, 143] on span "next" at bounding box center [135, 148] width 12 height 10
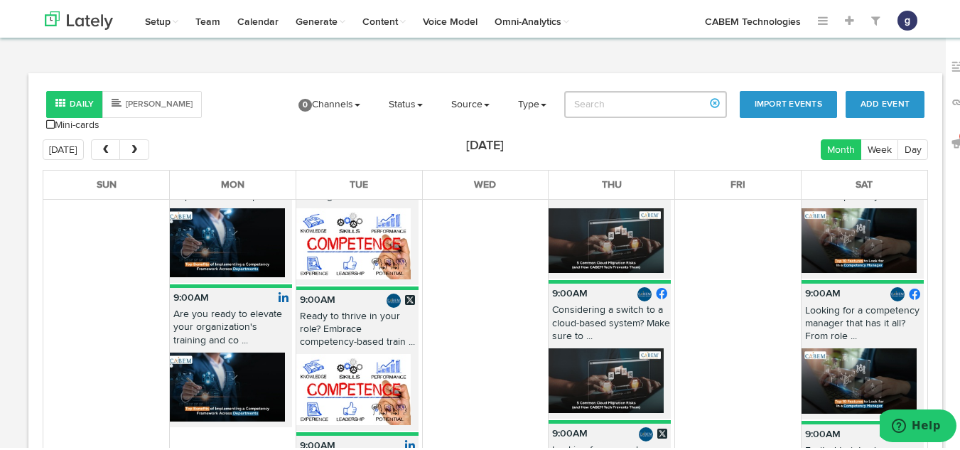
scroll to position [187, 0]
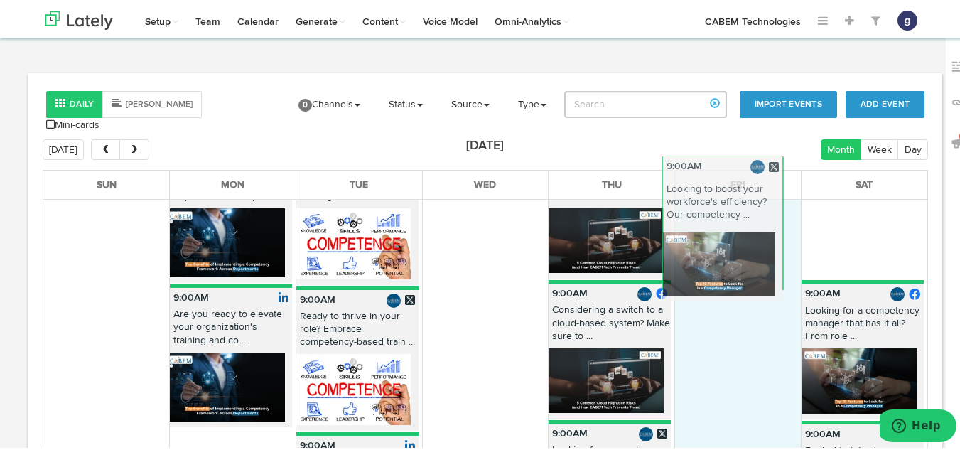
drag, startPoint x: 803, startPoint y: 234, endPoint x: 677, endPoint y: 253, distance: 126.6
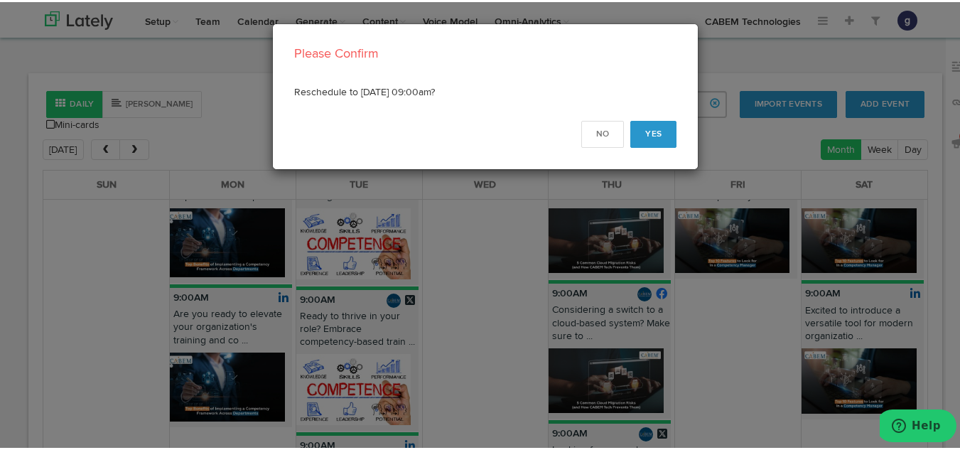
drag, startPoint x: 821, startPoint y: 234, endPoint x: 732, endPoint y: 289, distance: 104.4
click at [732, 289] on div "Please Confirm Reschedule to Sep 12 09:00am? No Yes" at bounding box center [485, 225] width 971 height 450
click at [642, 122] on button "Yes" at bounding box center [654, 132] width 46 height 27
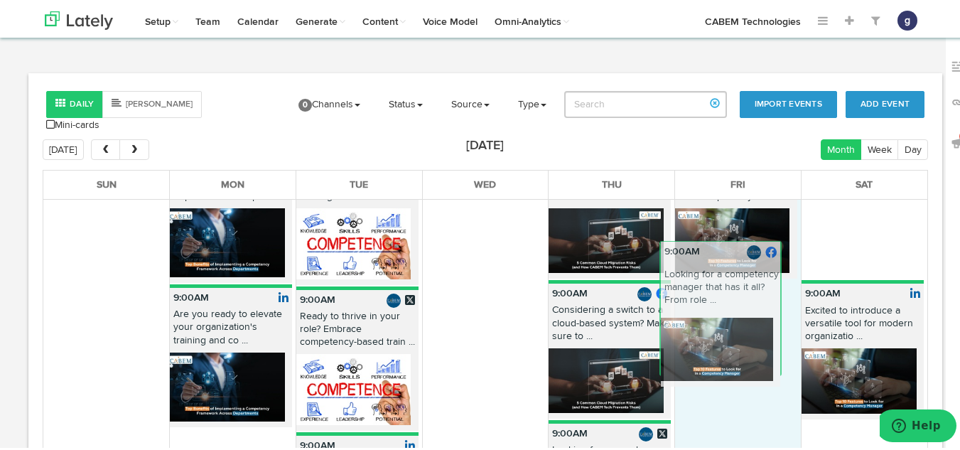
drag, startPoint x: 832, startPoint y: 219, endPoint x: 709, endPoint y: 320, distance: 159.6
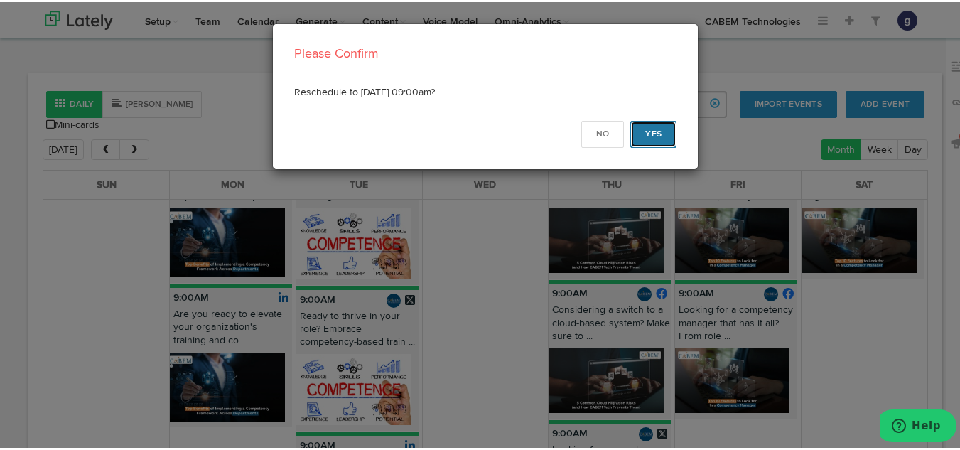
click at [646, 127] on button "Yes" at bounding box center [654, 132] width 46 height 27
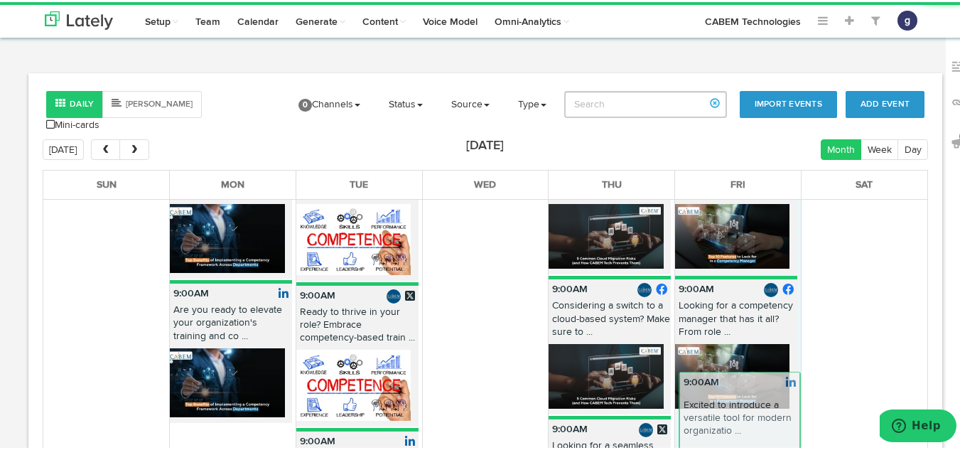
scroll to position [193, 0]
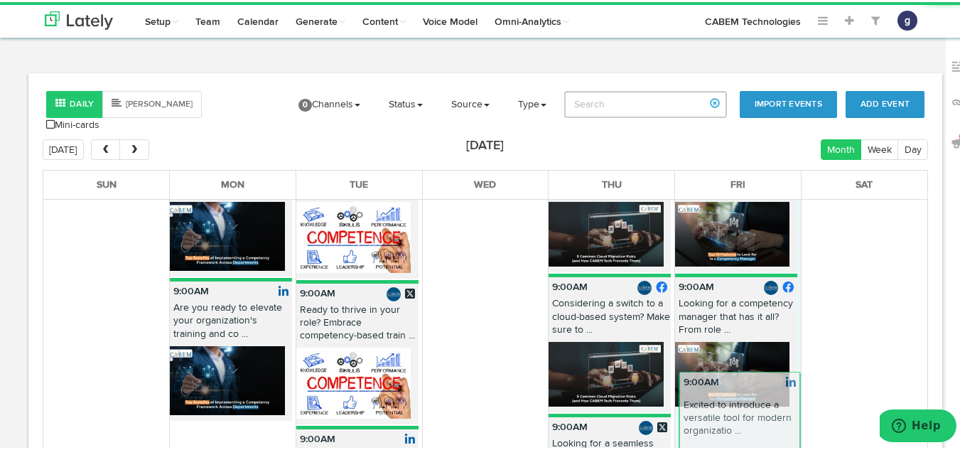
drag, startPoint x: 820, startPoint y: 230, endPoint x: 715, endPoint y: 462, distance: 254.2
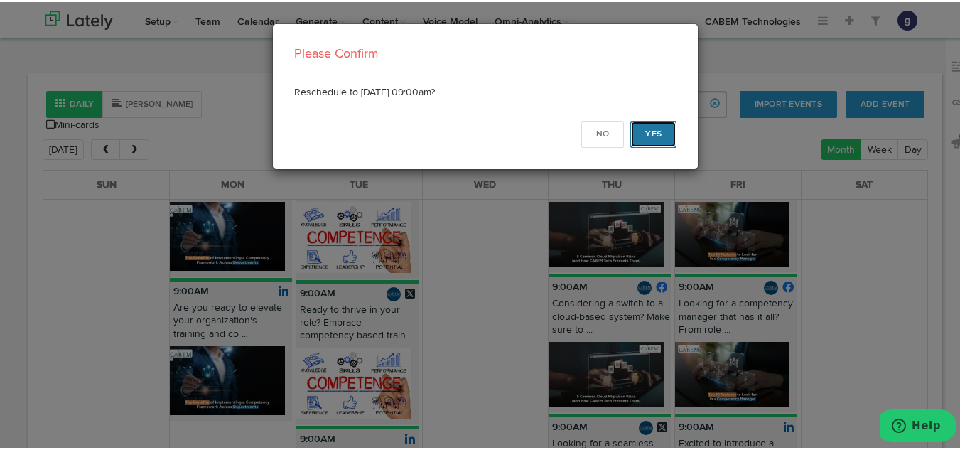
click at [643, 129] on button "Yes" at bounding box center [654, 132] width 46 height 27
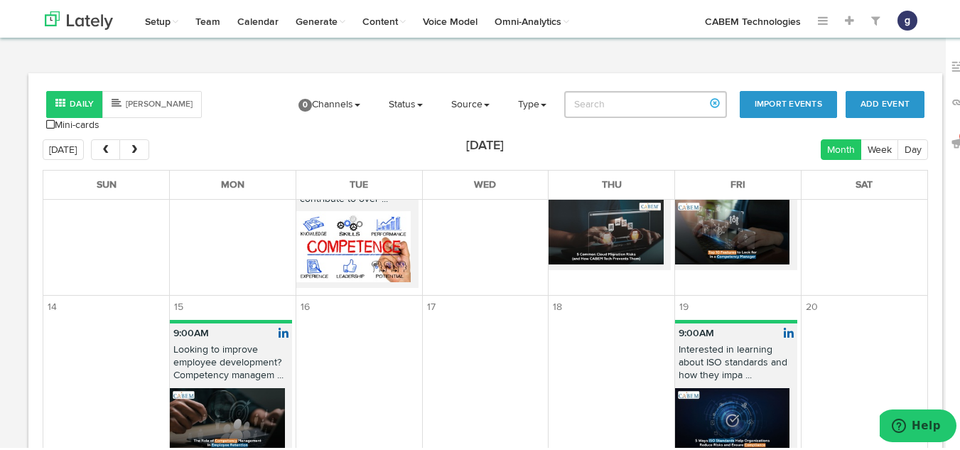
scroll to position [525, 0]
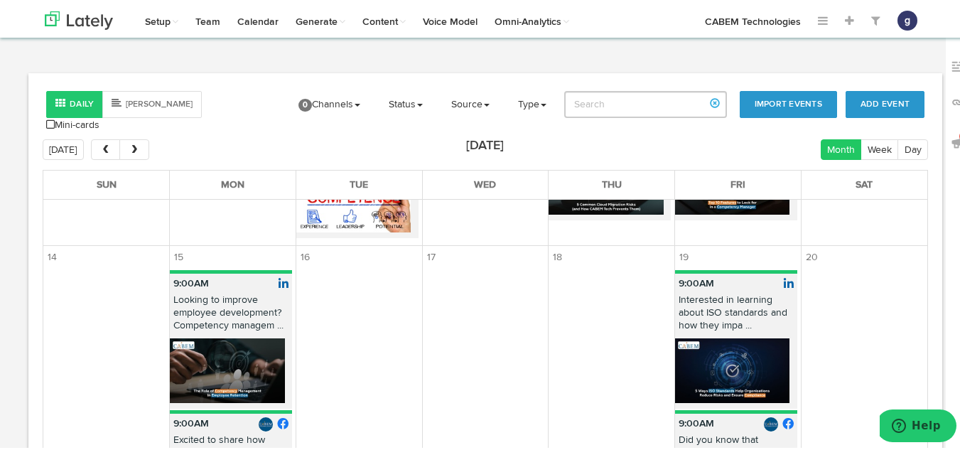
click at [198, 307] on p "Looking to improve employee development? Competency managem ..." at bounding box center [231, 313] width 122 height 45
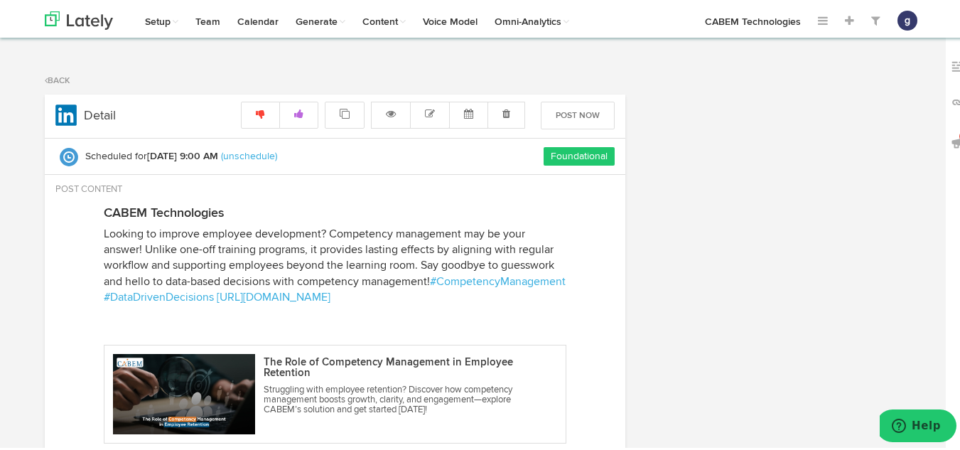
radio input "true"
select select "9"
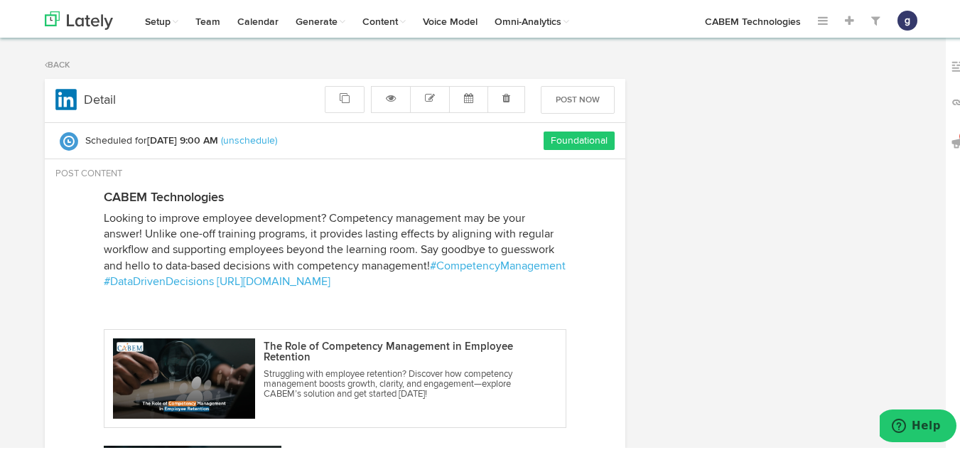
scroll to position [16, 0]
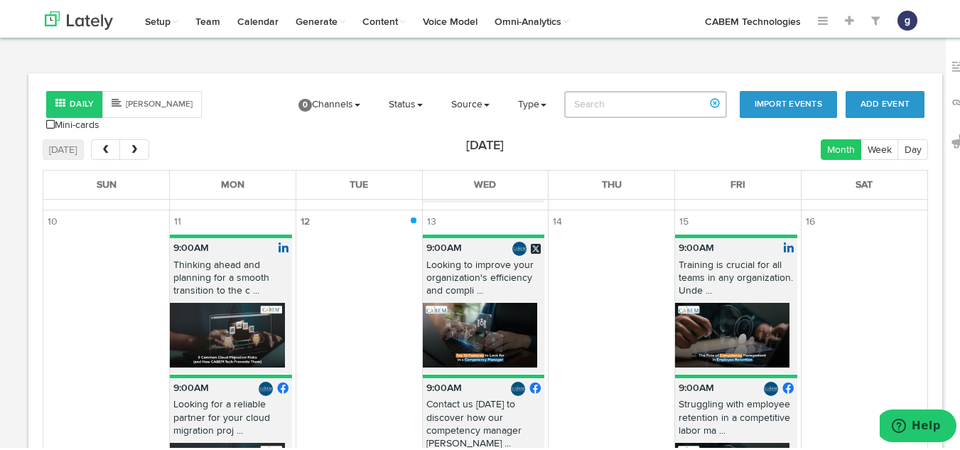
scroll to position [946, 0]
click at [132, 137] on button "next" at bounding box center [133, 147] width 29 height 21
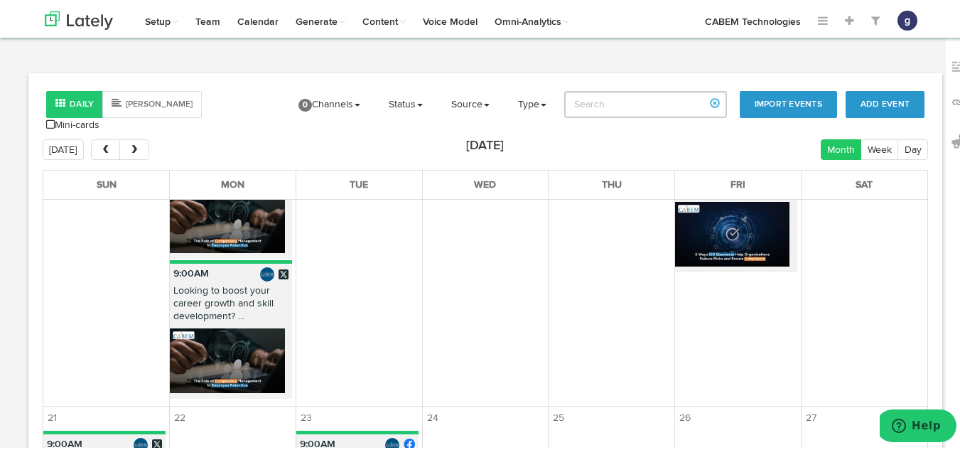
scroll to position [989, 0]
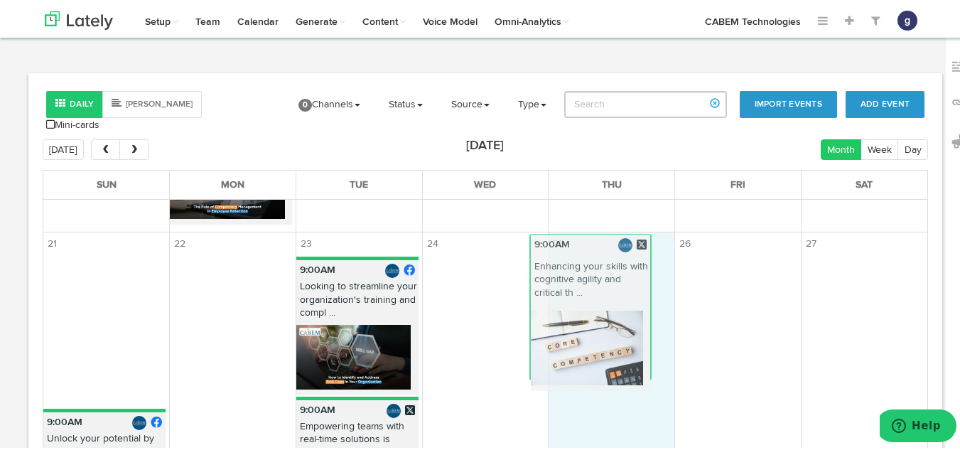
drag, startPoint x: 114, startPoint y: 289, endPoint x: 603, endPoint y: 275, distance: 488.5
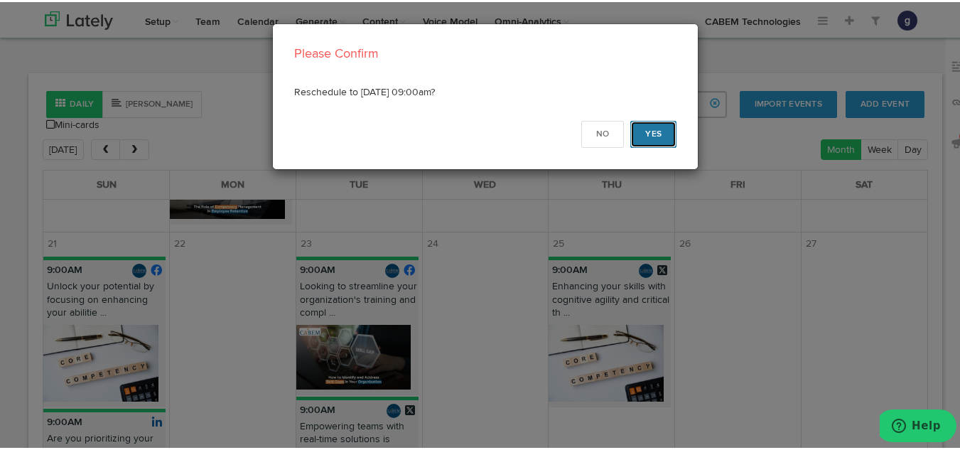
click at [643, 132] on button "Yes" at bounding box center [654, 132] width 46 height 27
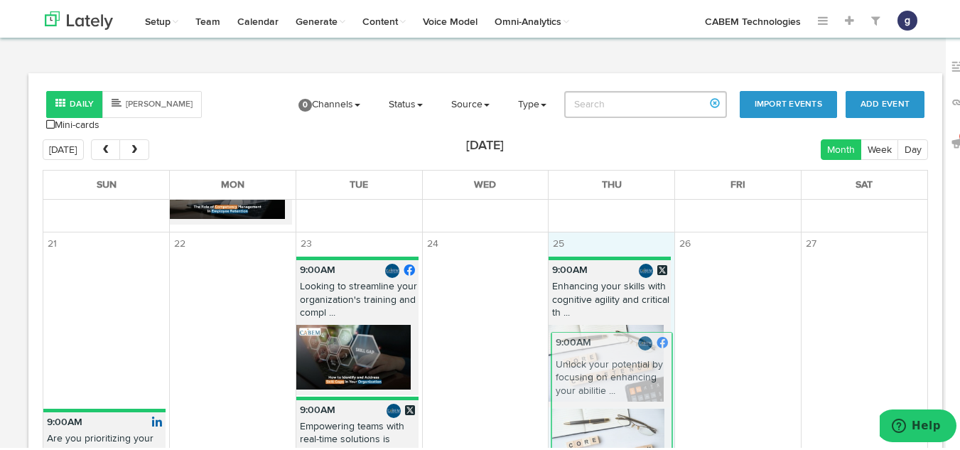
drag, startPoint x: 120, startPoint y: 291, endPoint x: 628, endPoint y: 377, distance: 514.8
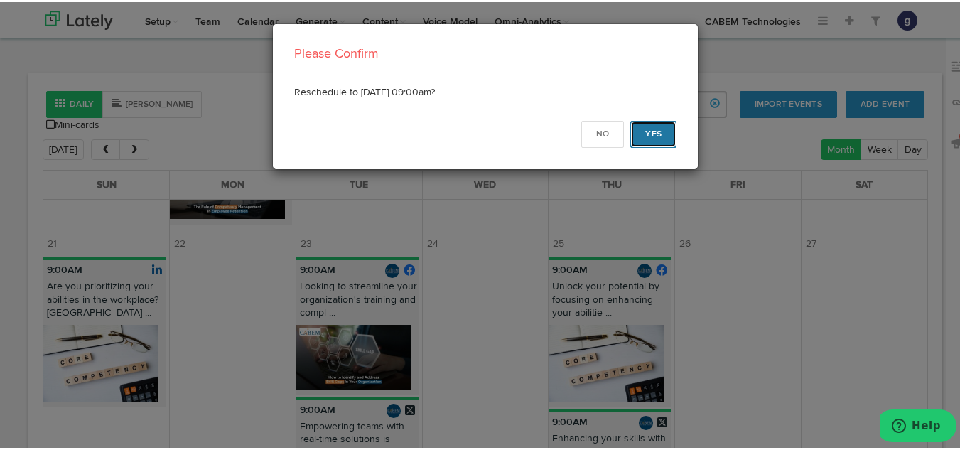
click at [635, 134] on button "Yes" at bounding box center [654, 132] width 46 height 27
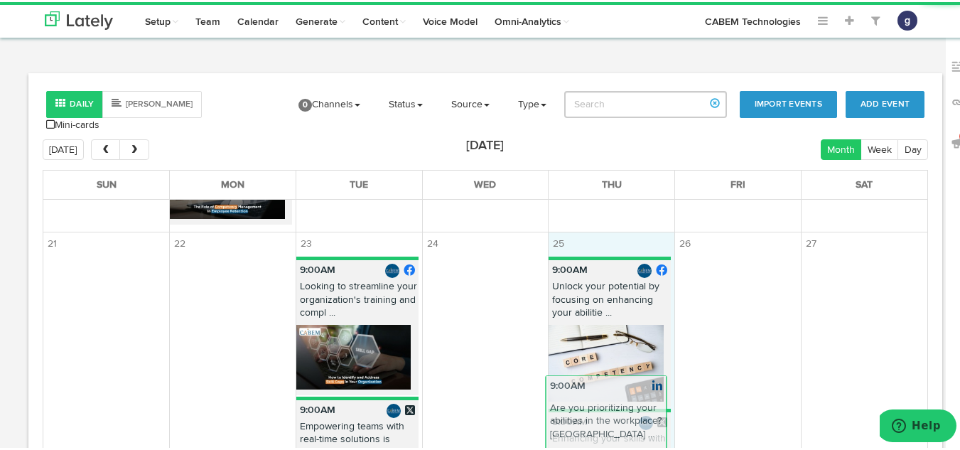
drag, startPoint x: 124, startPoint y: 260, endPoint x: 626, endPoint y: 389, distance: 518.1
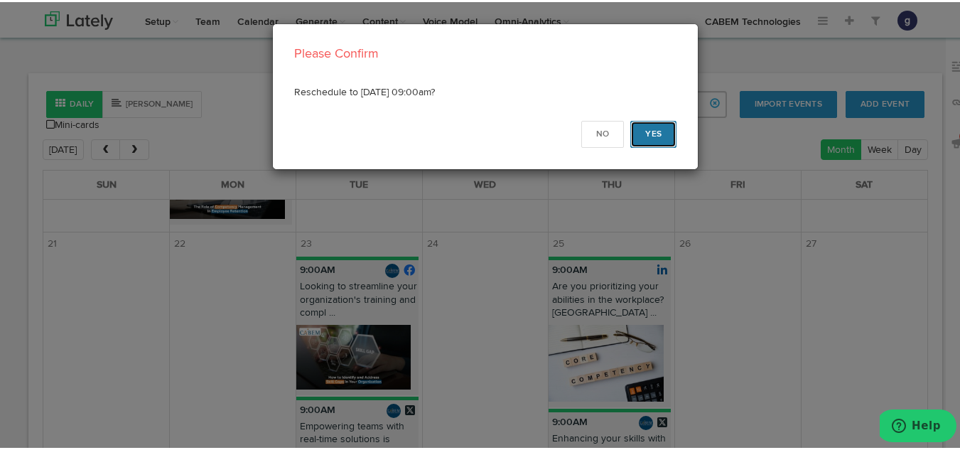
click at [645, 129] on button "Yes" at bounding box center [654, 132] width 46 height 27
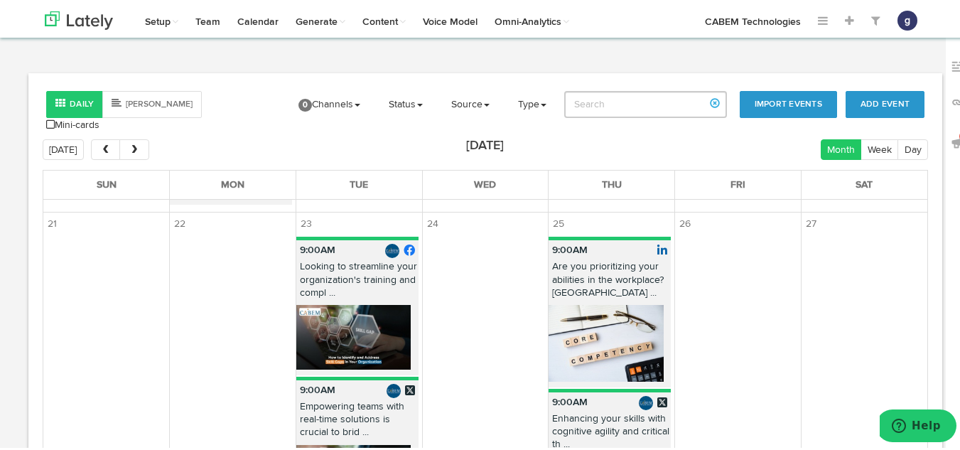
scroll to position [1008, 0]
click at [328, 278] on p "Looking to streamline your organization's training and compl ..." at bounding box center [357, 281] width 122 height 45
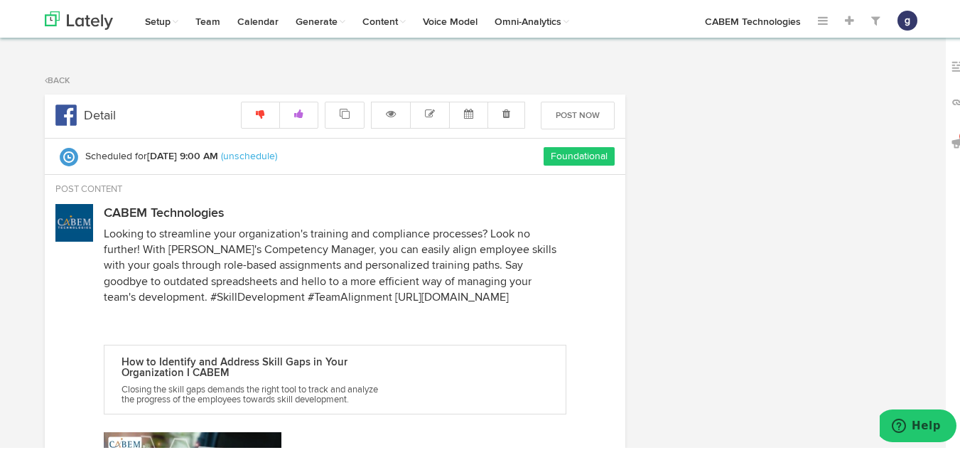
radio input "true"
select select "9"
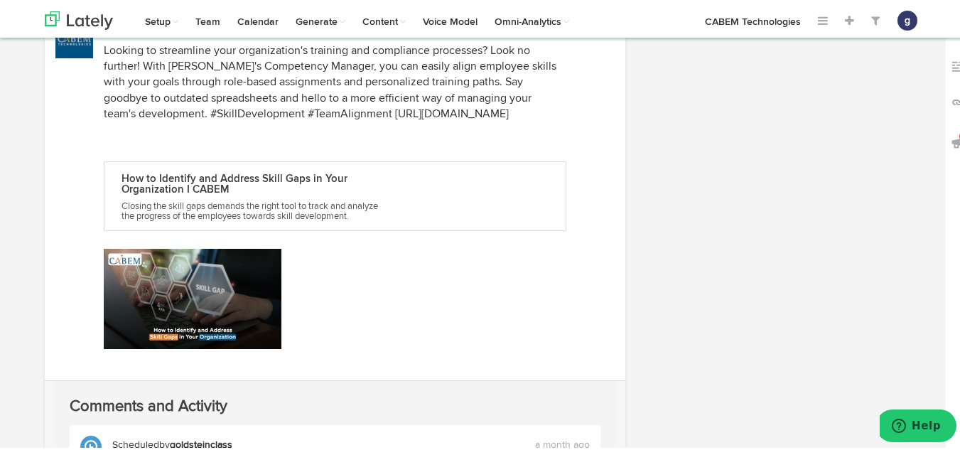
scroll to position [183, 0]
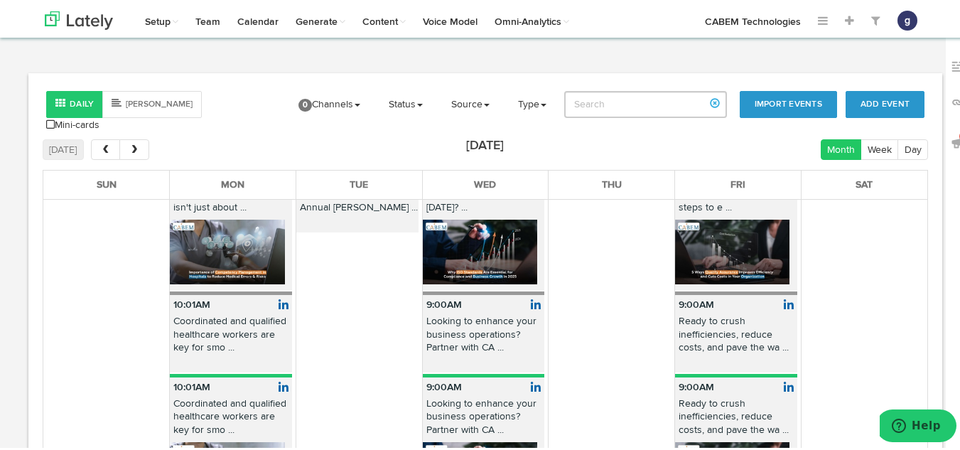
scroll to position [73, 0]
click at [122, 140] on button "next" at bounding box center [133, 147] width 29 height 21
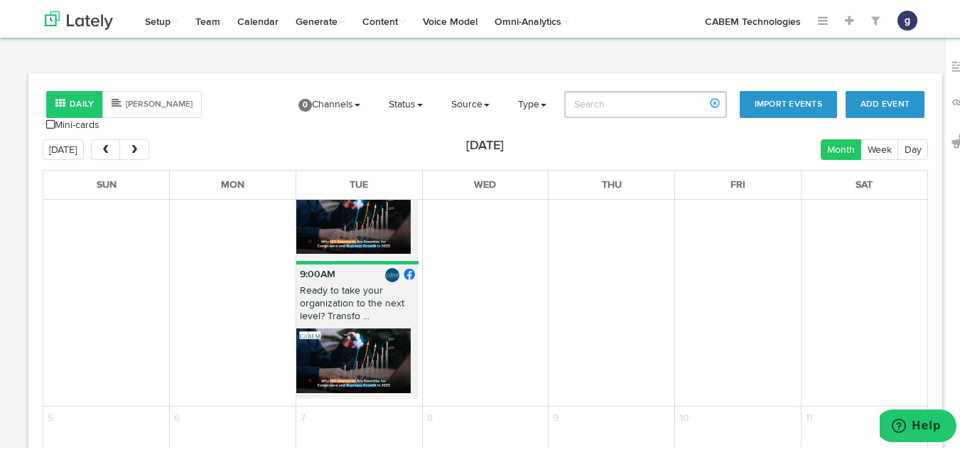
scroll to position [1611, 0]
click at [129, 143] on span "next" at bounding box center [135, 148] width 12 height 10
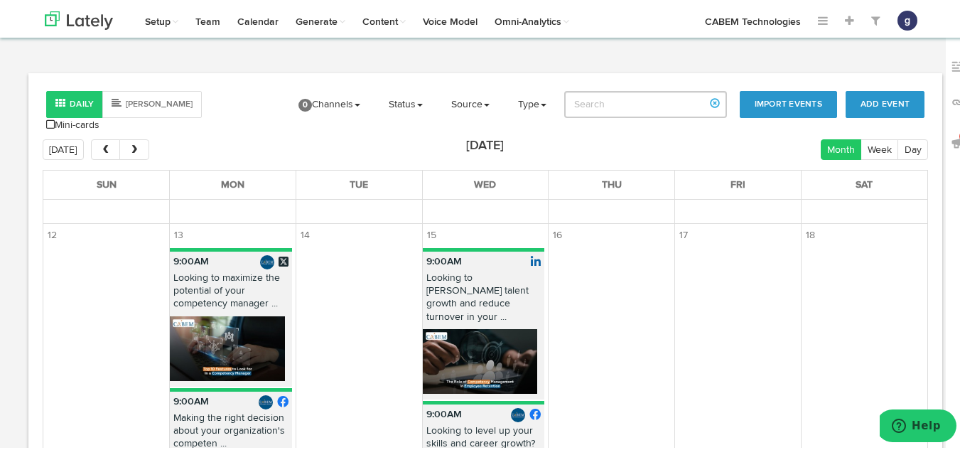
scroll to position [388, 0]
click at [454, 296] on p "Looking to foster talent growth and reduce turnover in your ..." at bounding box center [484, 299] width 122 height 58
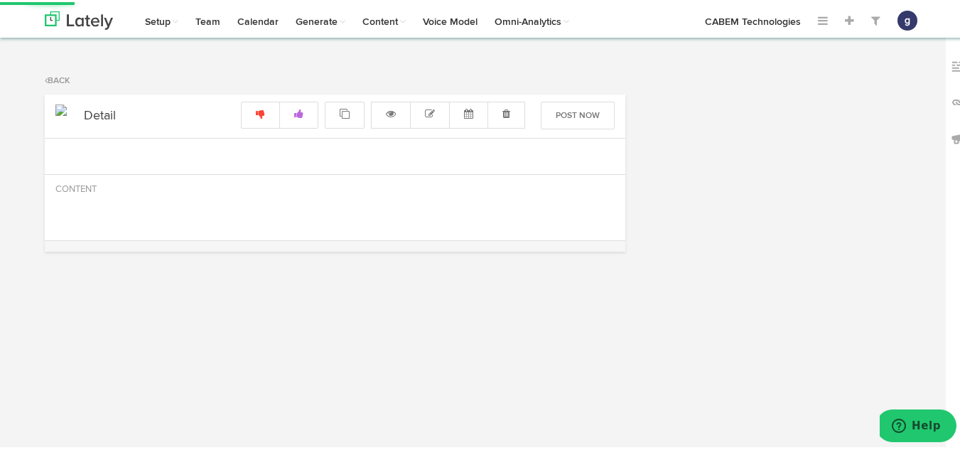
radio input "true"
select select "9"
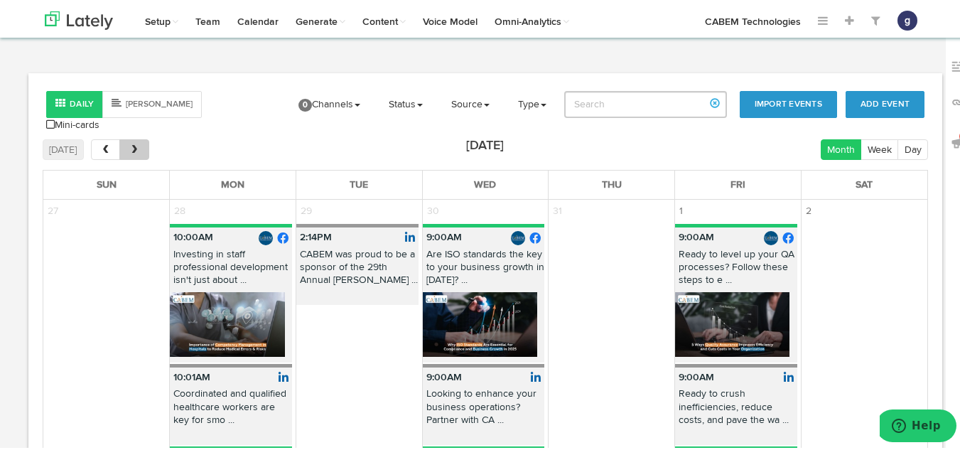
click at [139, 148] on button "next" at bounding box center [133, 147] width 29 height 21
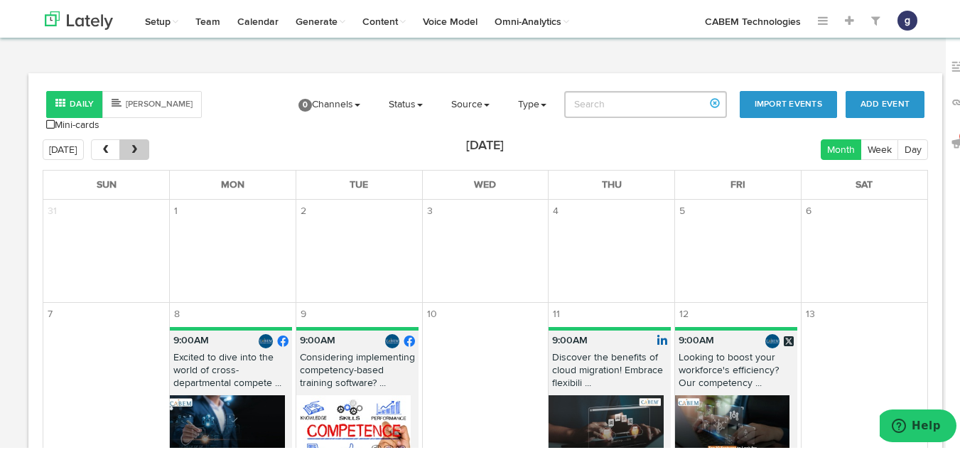
click at [139, 148] on button "next" at bounding box center [133, 147] width 29 height 21
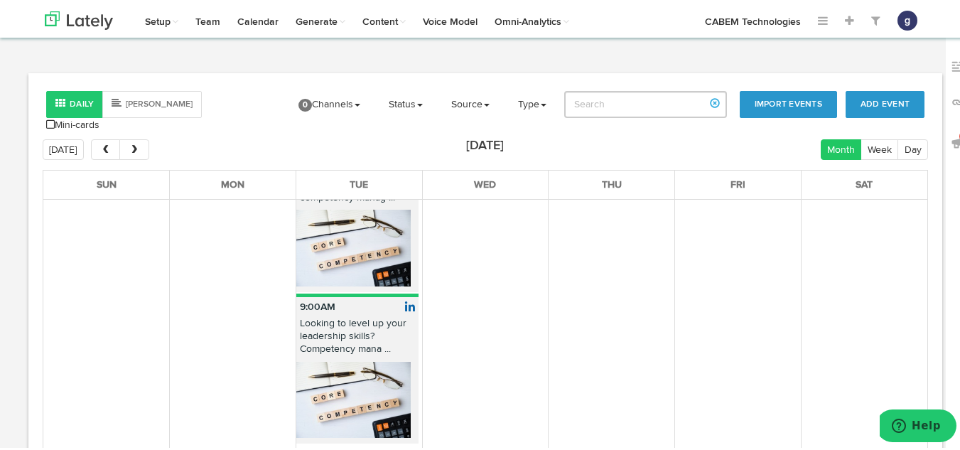
scroll to position [1100, 0]
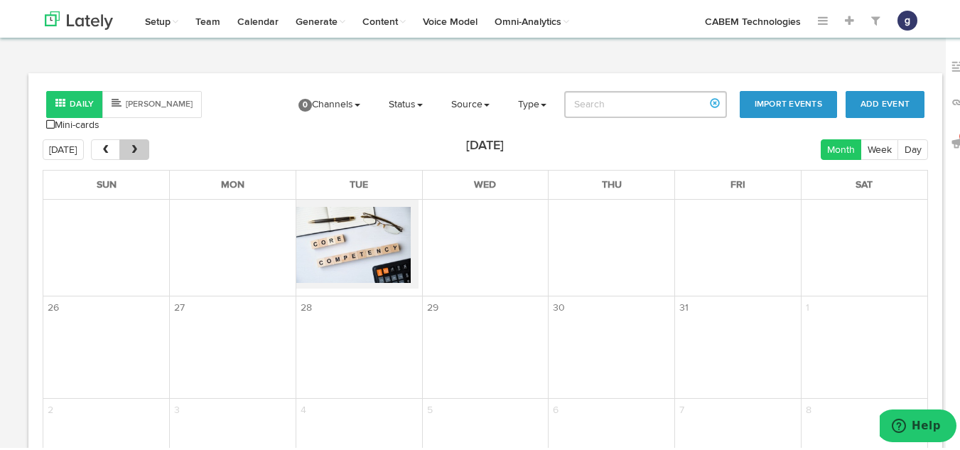
click at [134, 143] on span "next" at bounding box center [135, 148] width 12 height 10
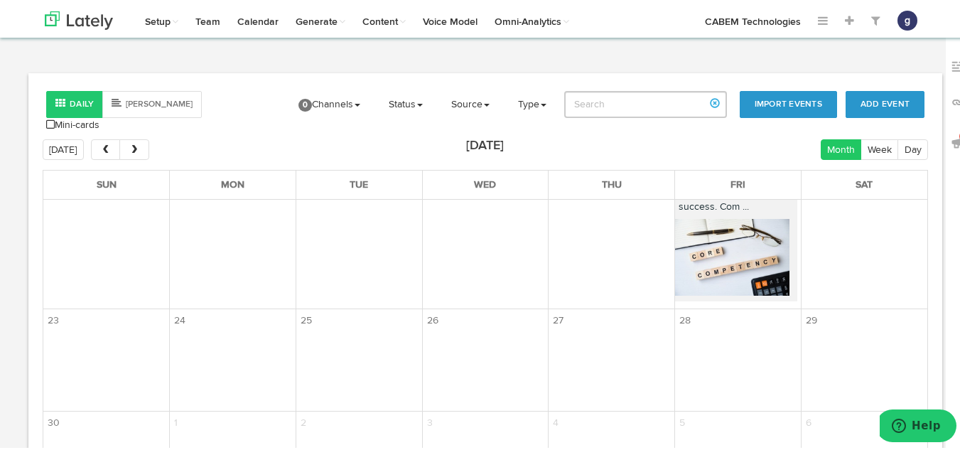
scroll to position [771, 0]
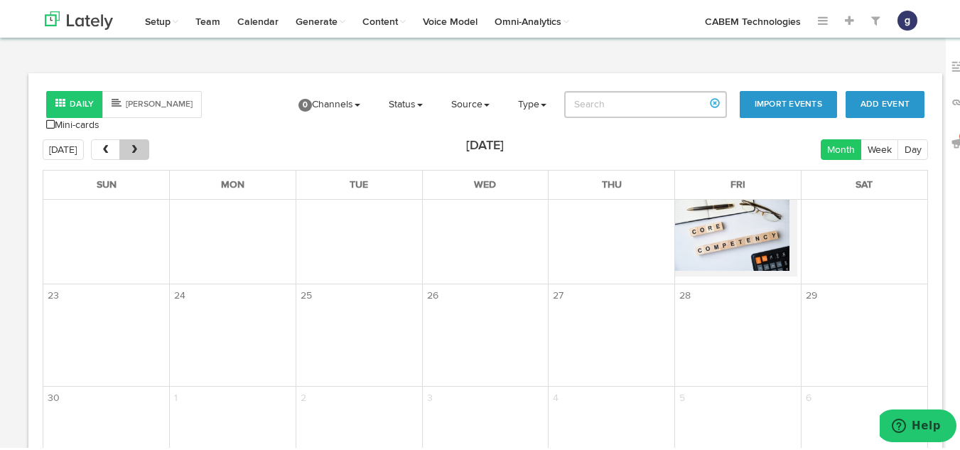
click at [130, 137] on button "next" at bounding box center [133, 147] width 29 height 21
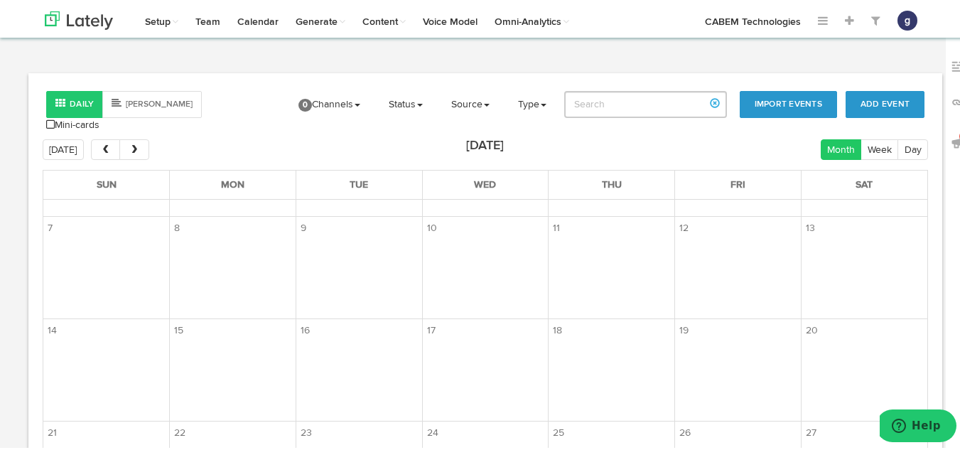
scroll to position [85, 0]
click at [130, 137] on button "next" at bounding box center [133, 147] width 29 height 21
click at [133, 137] on button "next" at bounding box center [133, 147] width 29 height 21
